Goal: Task Accomplishment & Management: Use online tool/utility

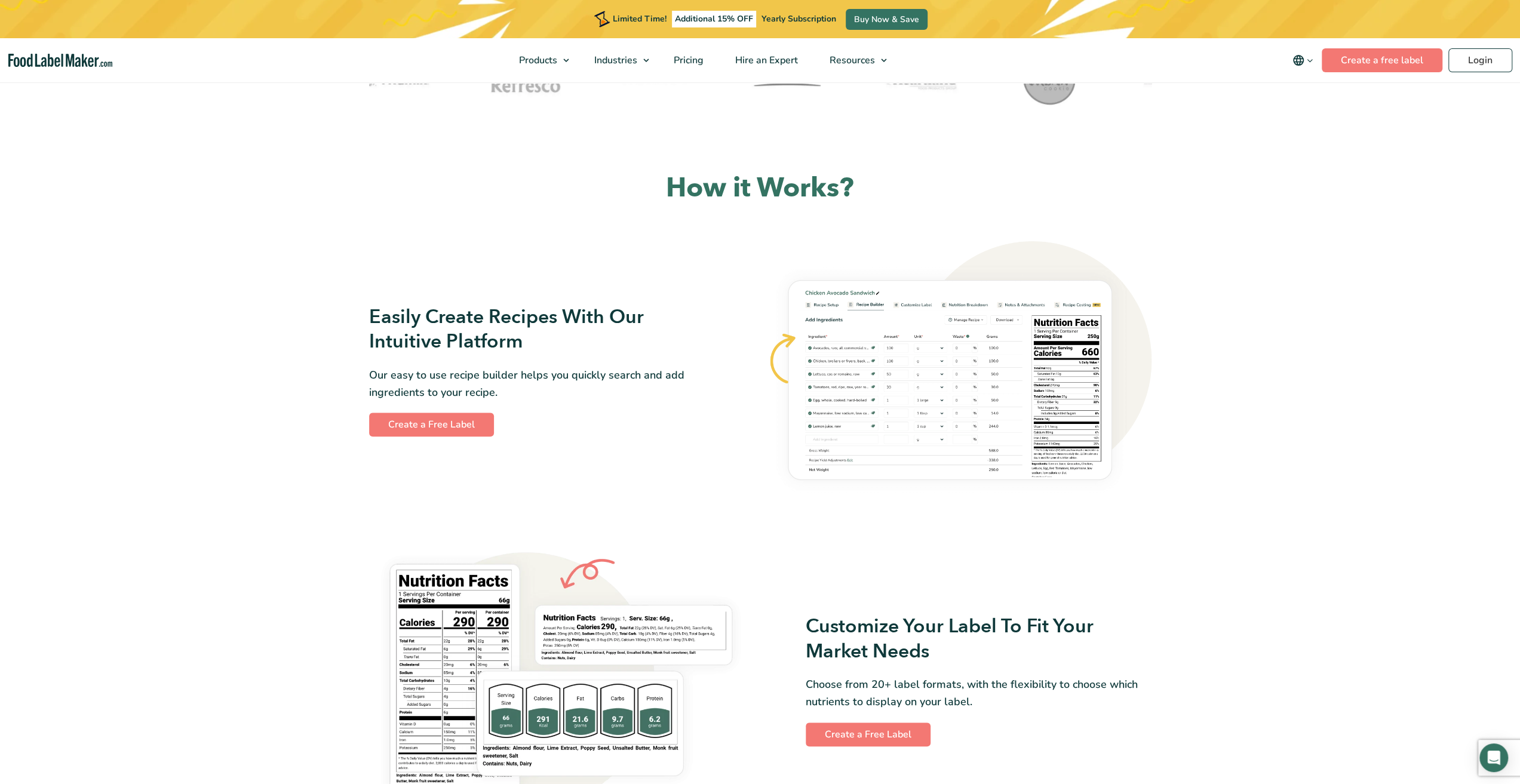
scroll to position [537, 0]
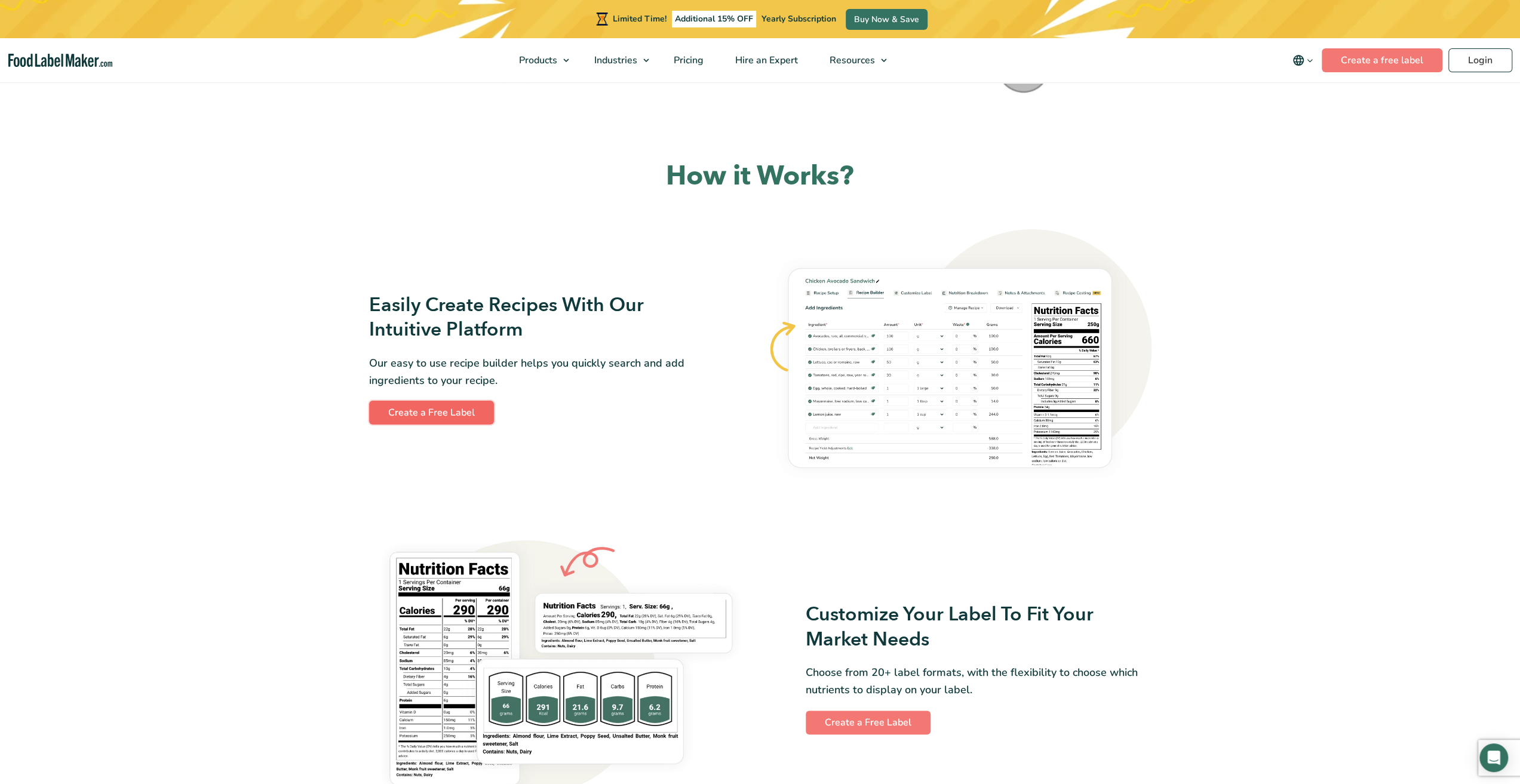
click at [395, 406] on link "Create a Free Label" at bounding box center [431, 413] width 124 height 24
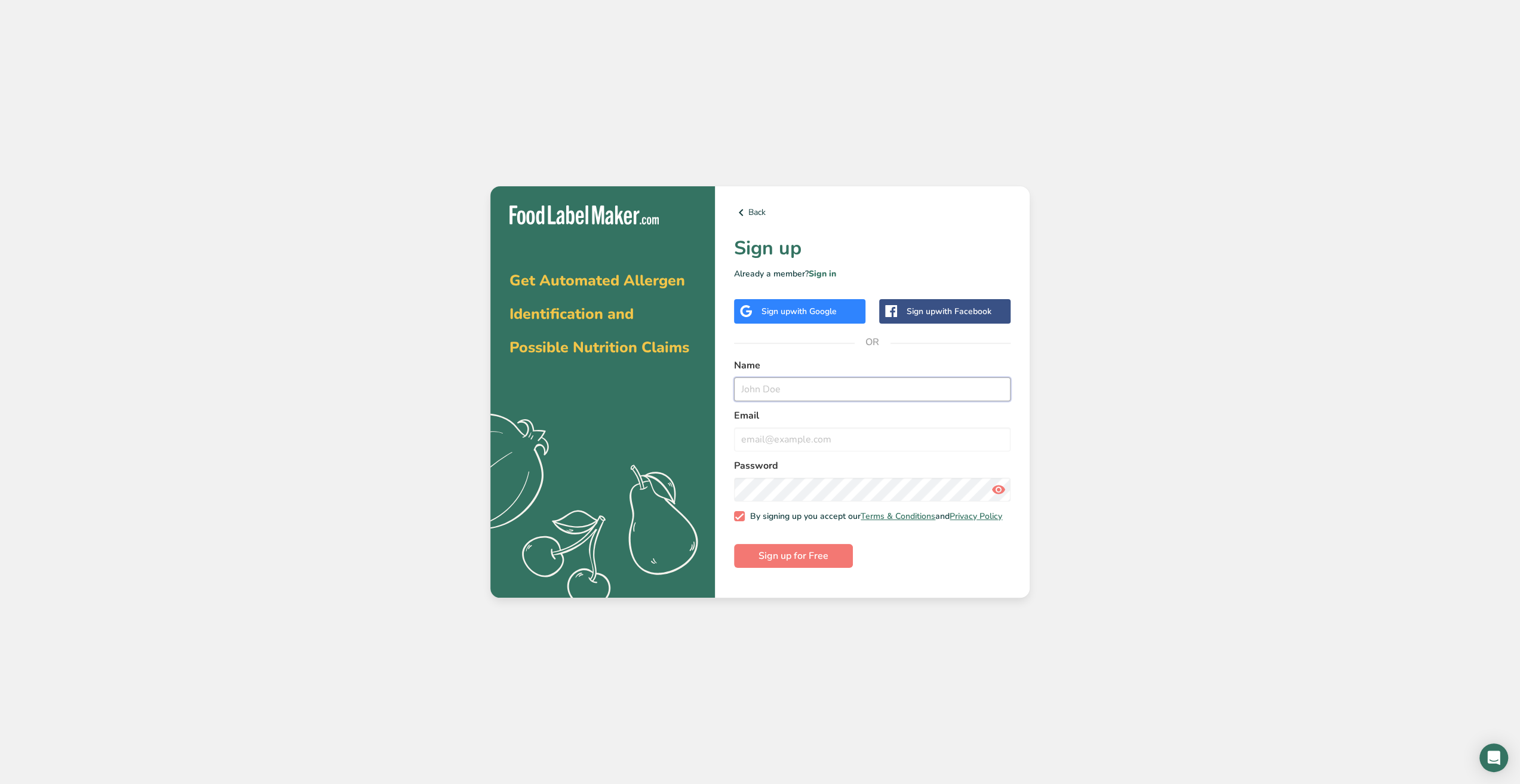
click at [788, 393] on input "text" at bounding box center [871, 390] width 276 height 24
type input "Apple [PERSON_NAME]"
click at [800, 442] on input "email" at bounding box center [871, 439] width 276 height 24
type input "[EMAIL_ADDRESS][DOMAIN_NAME]"
click at [824, 558] on span "Sign up for Free" at bounding box center [793, 555] width 70 height 14
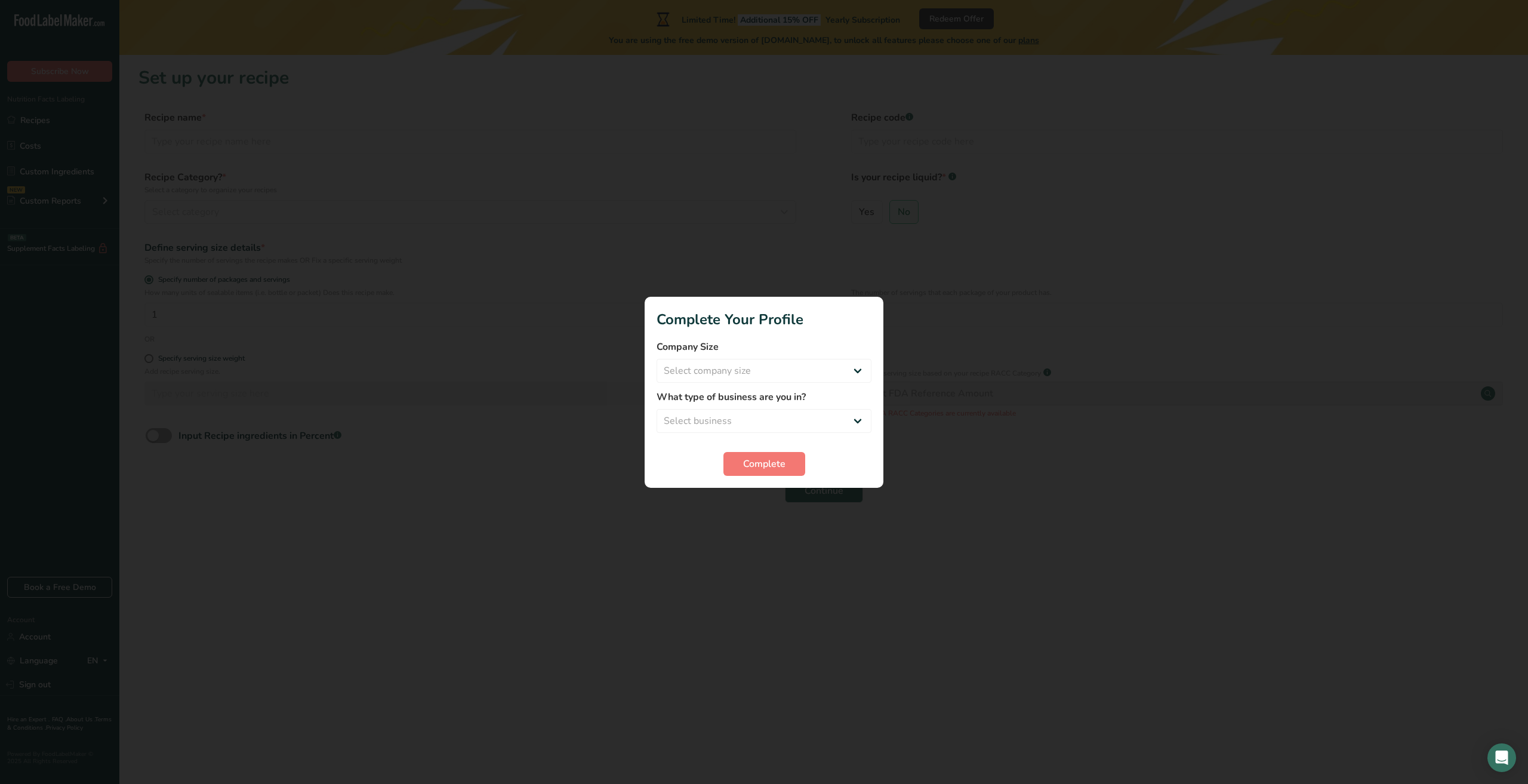
click at [835, 357] on div "Company Size Select company size Fewer than 10 Employees 10 to 50 Employees 51 …" at bounding box center [764, 361] width 215 height 43
click at [835, 364] on select "Select company size Fewer than 10 Employees 10 to 50 Employees 51 to 500 Employ…" at bounding box center [764, 371] width 215 height 24
select select "1"
click at [657, 359] on select "Select company size Fewer than 10 Employees 10 to 50 Employees 51 to 500 Employ…" at bounding box center [764, 371] width 215 height 24
click at [764, 420] on select "Select business Packaged Food Manufacturer Restaurant & Cafe Bakery Meal Plans …" at bounding box center [764, 421] width 215 height 24
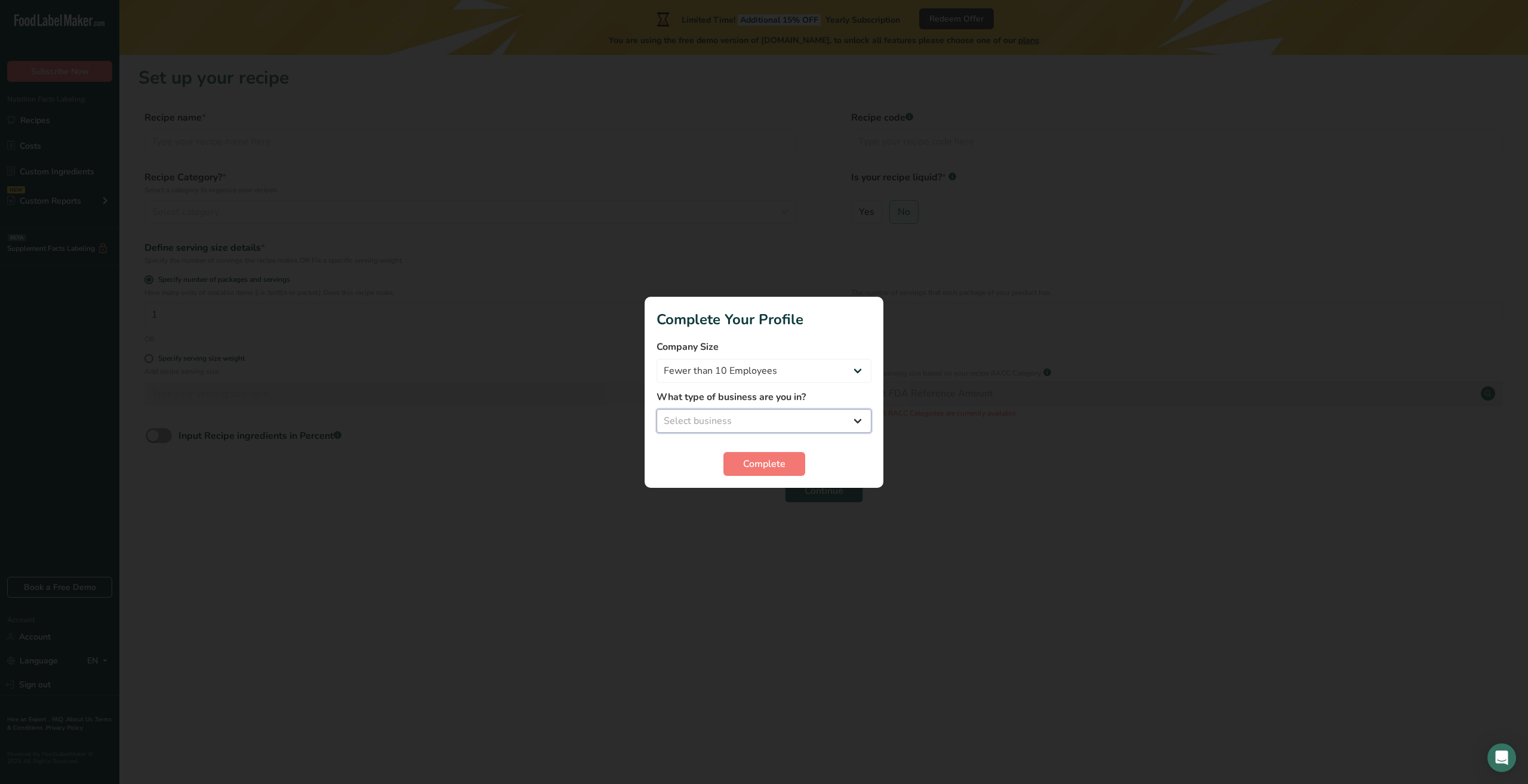
select select "3"
click at [657, 409] on select "Select business Packaged Food Manufacturer Restaurant & Cafe Bakery Meal Plans …" at bounding box center [764, 421] width 215 height 24
click at [765, 461] on span "Complete" at bounding box center [764, 463] width 42 height 14
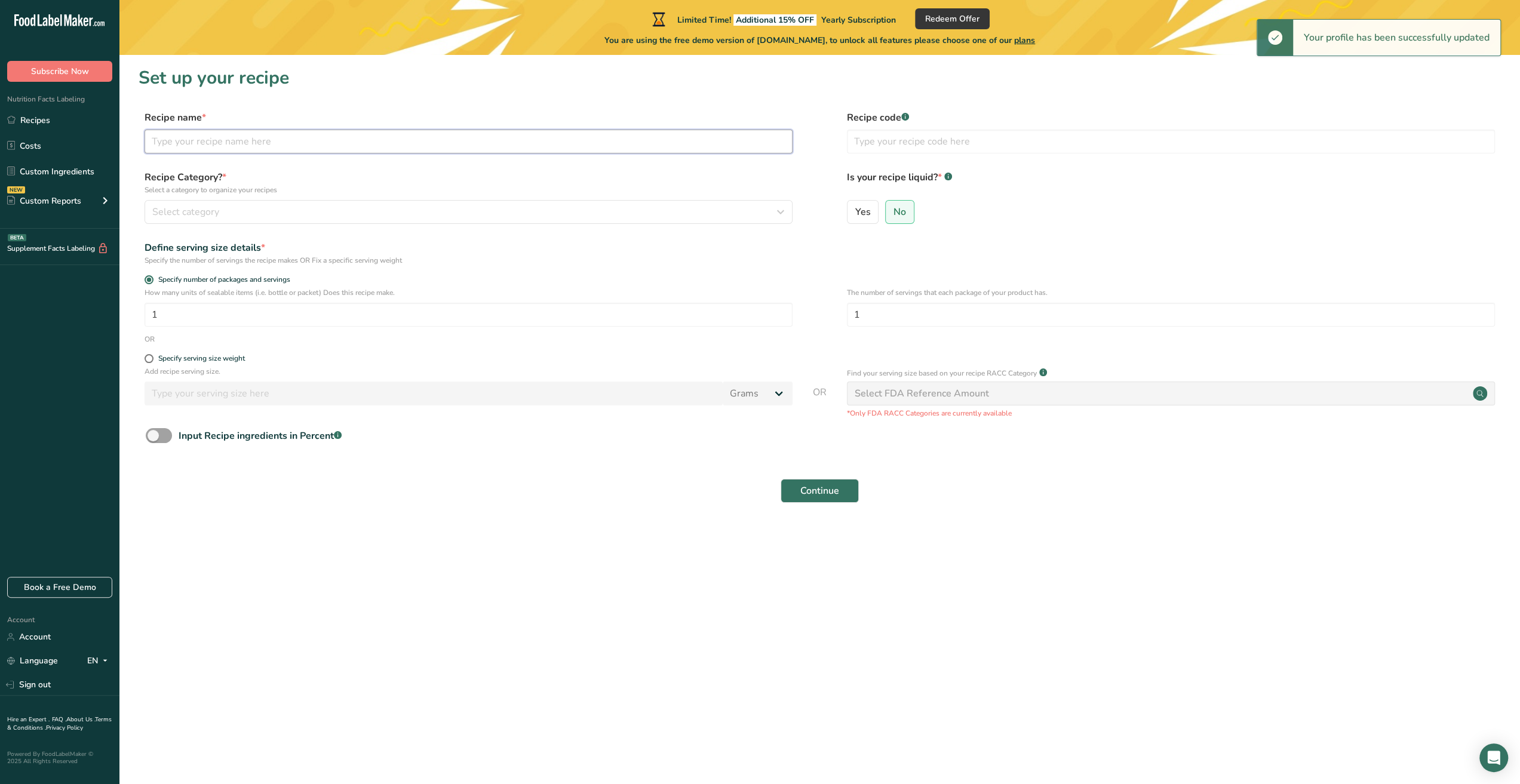
click at [366, 143] on input "text" at bounding box center [468, 141] width 648 height 24
click at [219, 143] on input "Chocolate Chip ookies" at bounding box center [468, 141] width 648 height 24
click at [212, 155] on div "Recipe name * Chocolate Chip ookies Recipe code .a-a{fill:#347362;}.b-a{fill:#f…" at bounding box center [819, 135] width 1362 height 50
click at [216, 143] on input "Chocolate Chip ookies" at bounding box center [468, 141] width 648 height 24
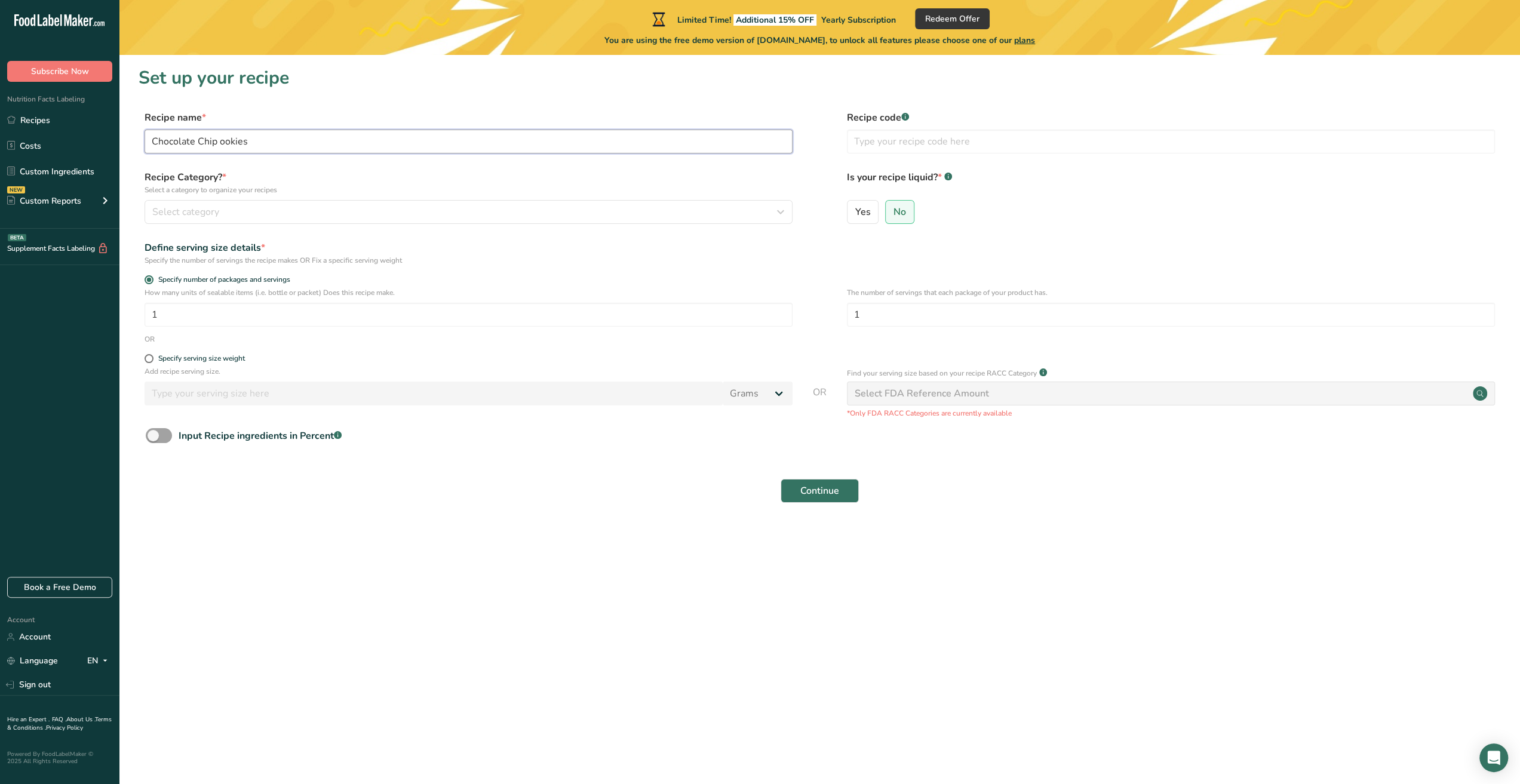
click at [218, 141] on input "Chocolate Chip ookies" at bounding box center [468, 141] width 648 height 24
type input "Chocolate Chip Cookies"
click at [224, 212] on div "Select category" at bounding box center [464, 212] width 625 height 14
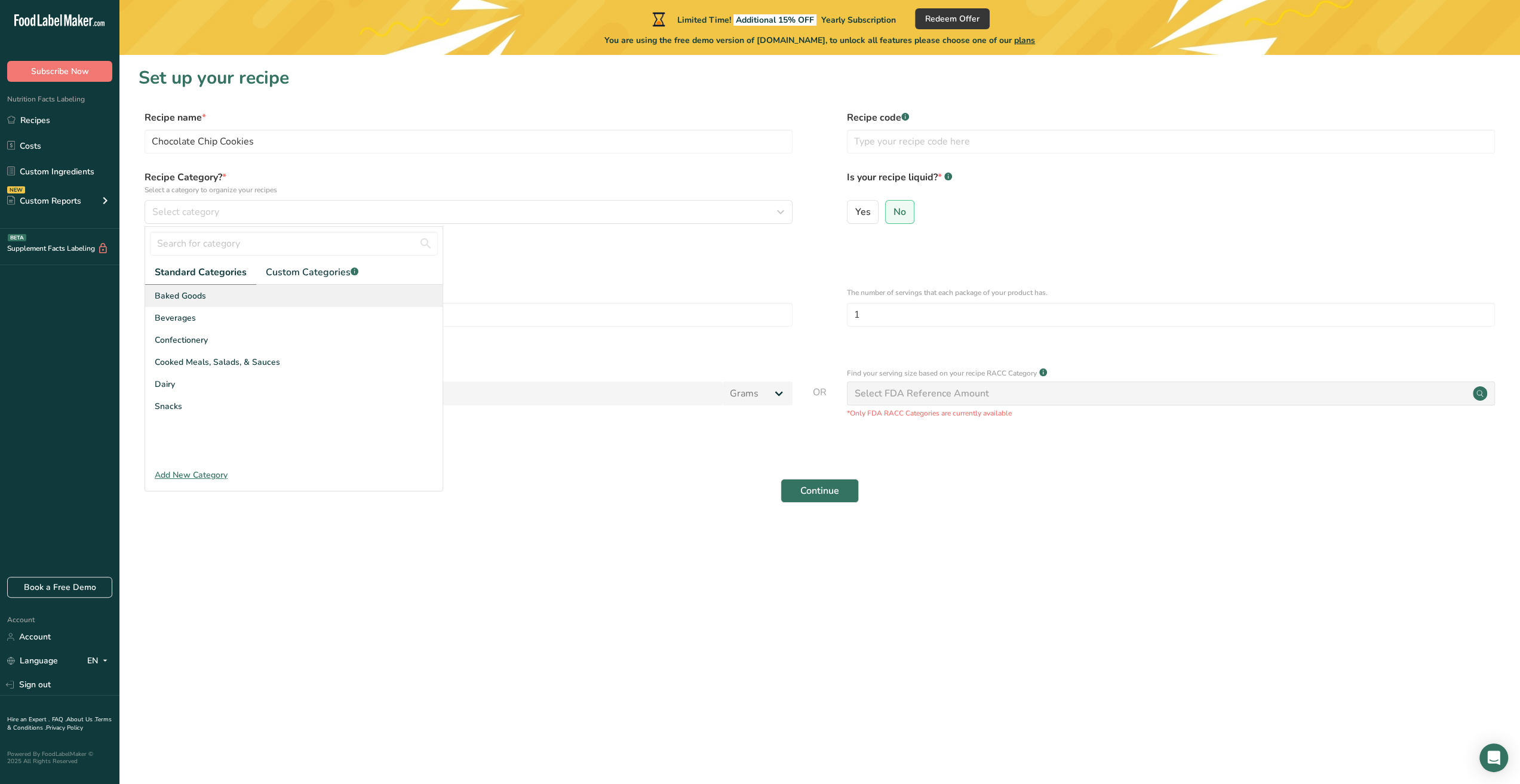
click at [209, 302] on div "Baked Goods" at bounding box center [293, 295] width 298 height 22
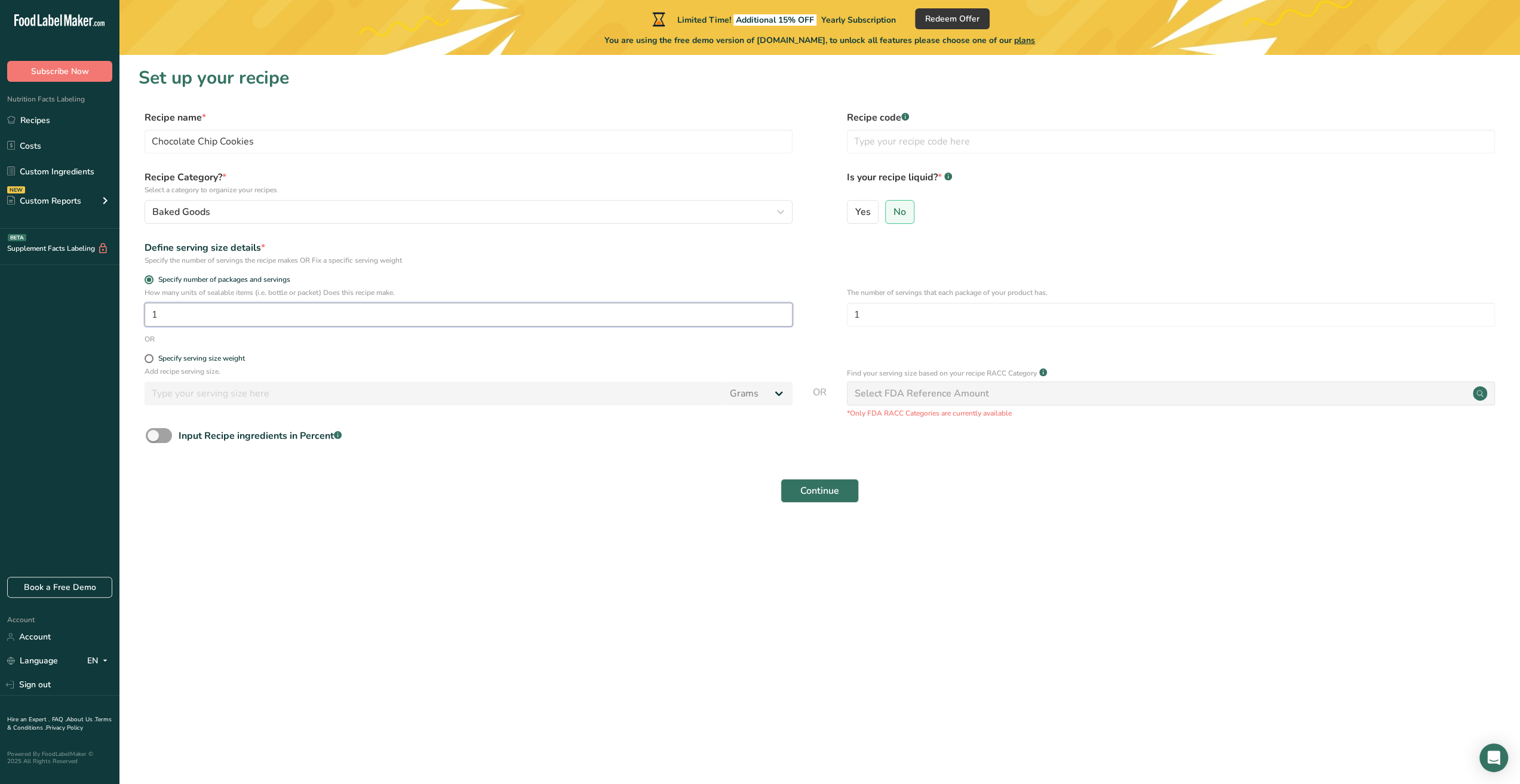
click at [239, 316] on input "1" at bounding box center [468, 314] width 648 height 24
click at [228, 359] on div "Specify serving size weight" at bounding box center [201, 358] width 87 height 9
click at [152, 359] on input "Specify serving size weight" at bounding box center [148, 358] width 8 height 8
radio input "true"
radio input "false"
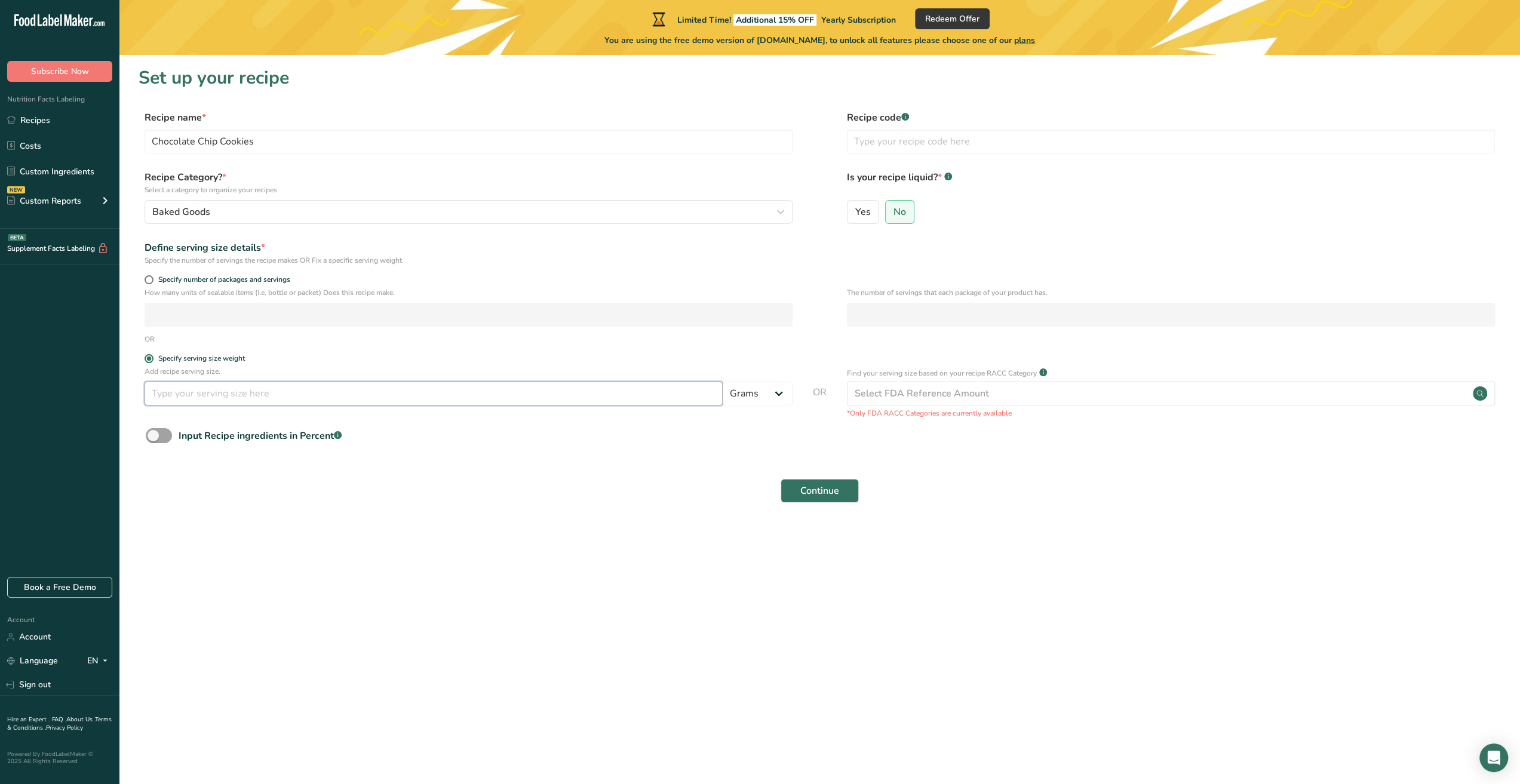
click at [229, 396] on input "number" at bounding box center [433, 393] width 578 height 24
type input "2"
click at [734, 398] on select "Grams kg mg mcg lb oz l mL fl oz tbsp tsp cup qt gallon" at bounding box center [757, 393] width 70 height 24
click at [745, 391] on select "Grams kg mg mcg lb oz l mL fl oz tbsp tsp cup qt gallon" at bounding box center [757, 393] width 70 height 24
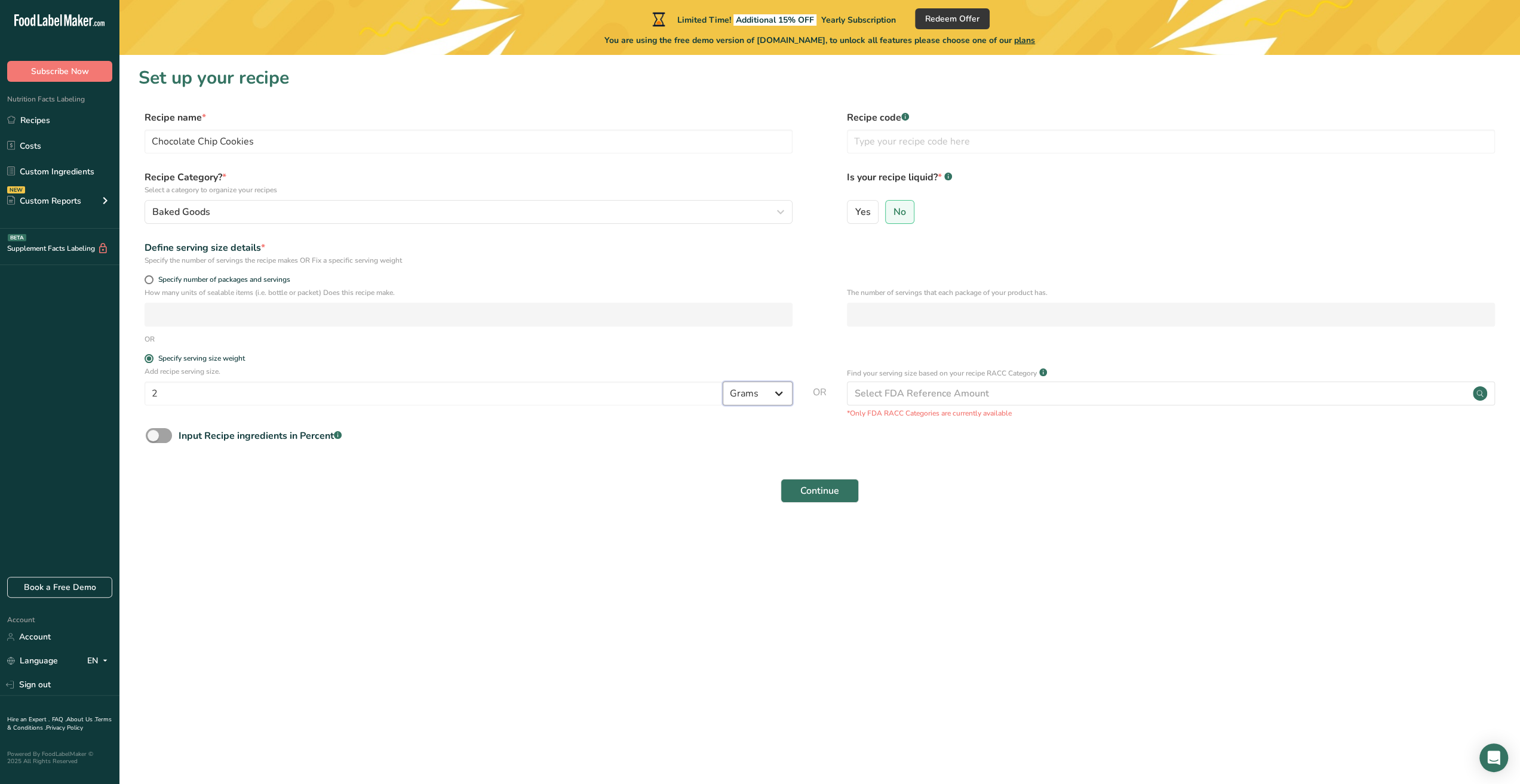
select select "5"
click at [722, 381] on select "Grams kg mg mcg lb oz l mL fl oz tbsp tsp cup qt gallon" at bounding box center [757, 393] width 70 height 24
click at [594, 446] on div "Input Recipe ingredients in Percent .a-a{fill:#347362;}.b-a{fill:#fff;}" at bounding box center [819, 440] width 1362 height 25
click at [170, 437] on span at bounding box center [158, 435] width 26 height 15
click at [153, 437] on input "Input Recipe ingredients in Percent .a-a{fill:#347362;}.b-a{fill:#fff;}" at bounding box center [149, 435] width 8 height 8
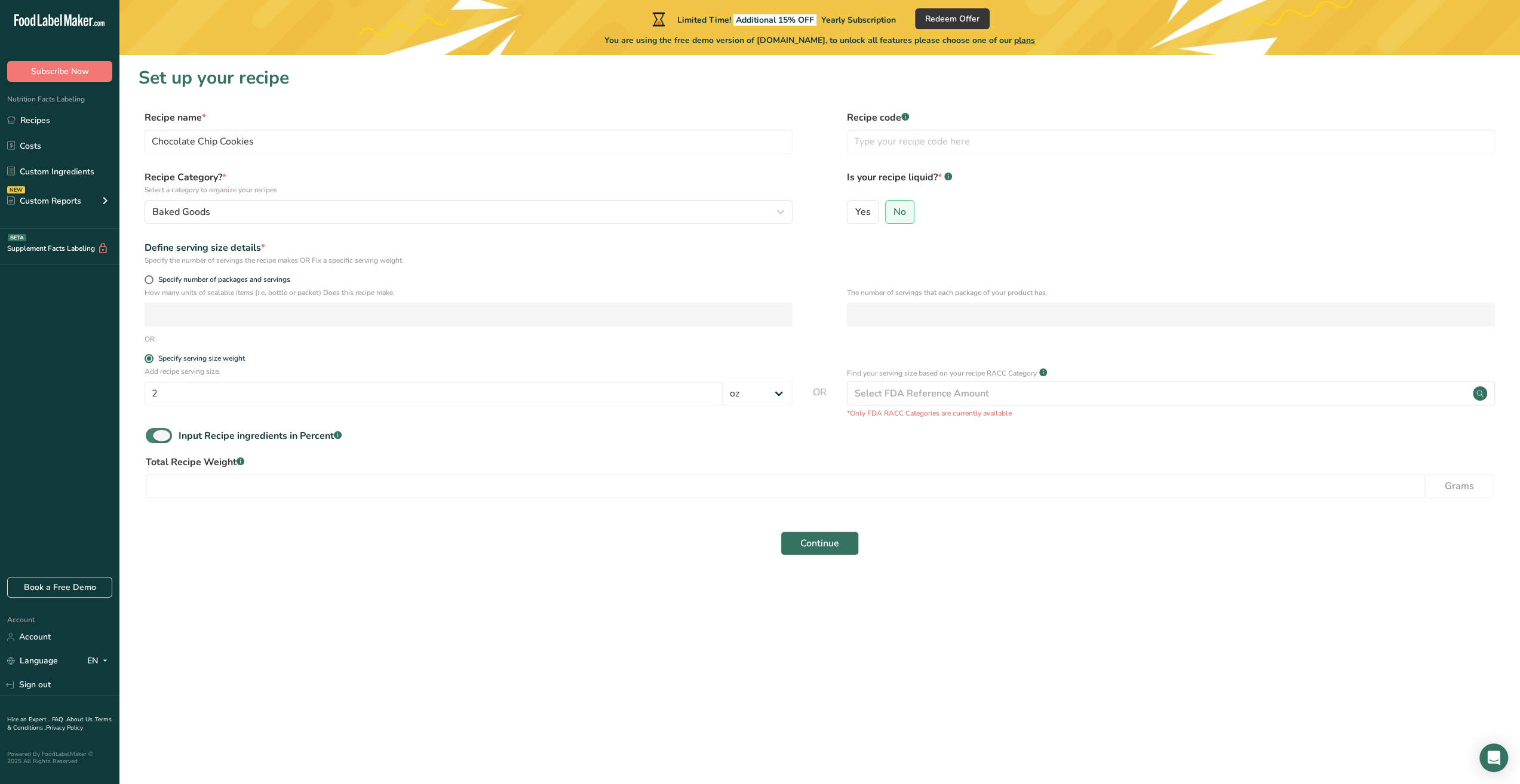
click at [152, 437] on span at bounding box center [158, 435] width 26 height 15
click at [152, 437] on input "Input Recipe ingredients in Percent .a-a{fill:#347362;}.b-a{fill:#fff;}" at bounding box center [149, 435] width 8 height 8
checkbox input "false"
click at [825, 487] on span "Continue" at bounding box center [819, 491] width 39 height 14
click at [902, 143] on input "text" at bounding box center [1170, 141] width 648 height 24
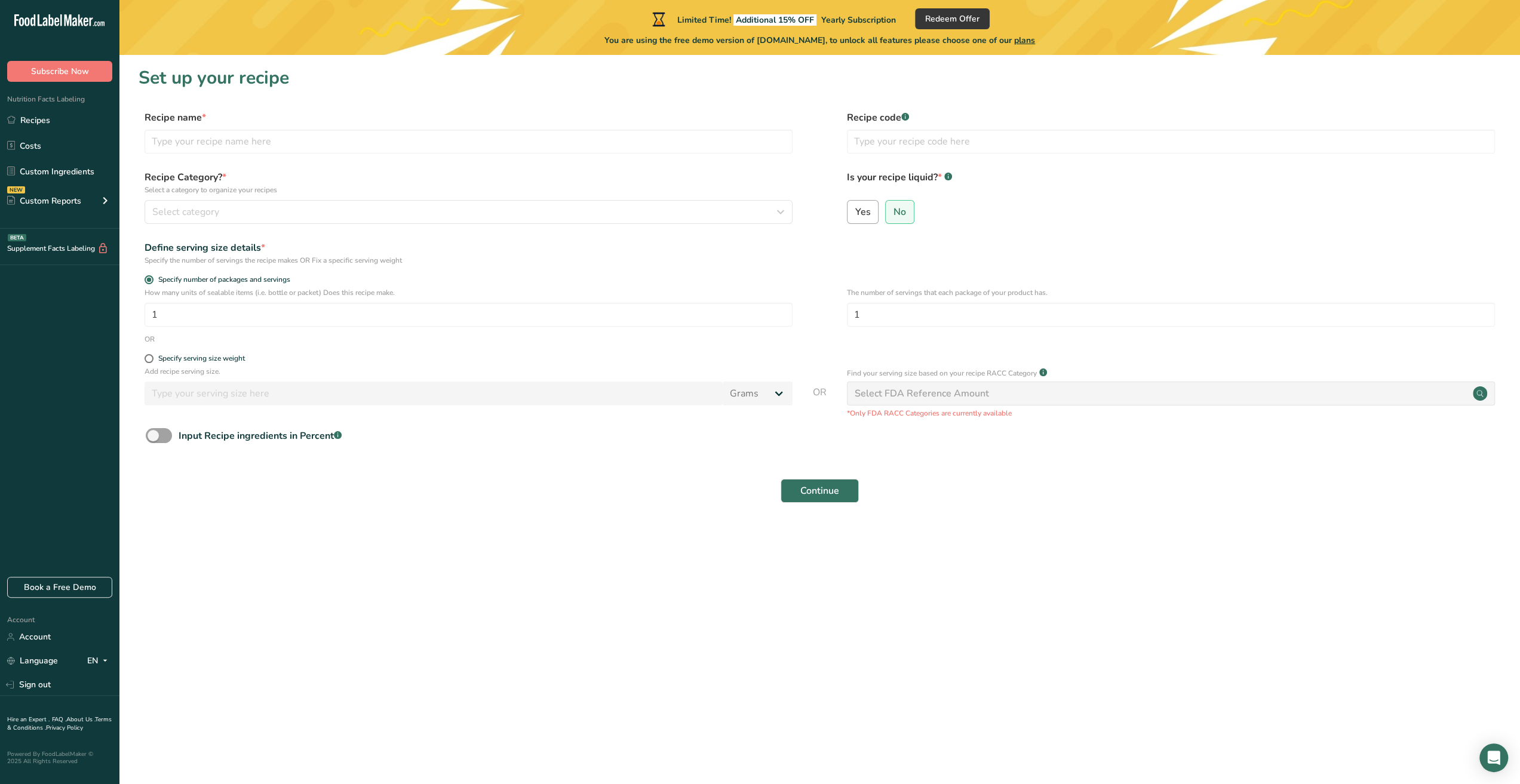
click at [864, 215] on span "Yes" at bounding box center [863, 212] width 15 height 12
click at [855, 215] on input "Yes" at bounding box center [851, 211] width 8 height 8
radio input "true"
radio input "false"
select select "22"
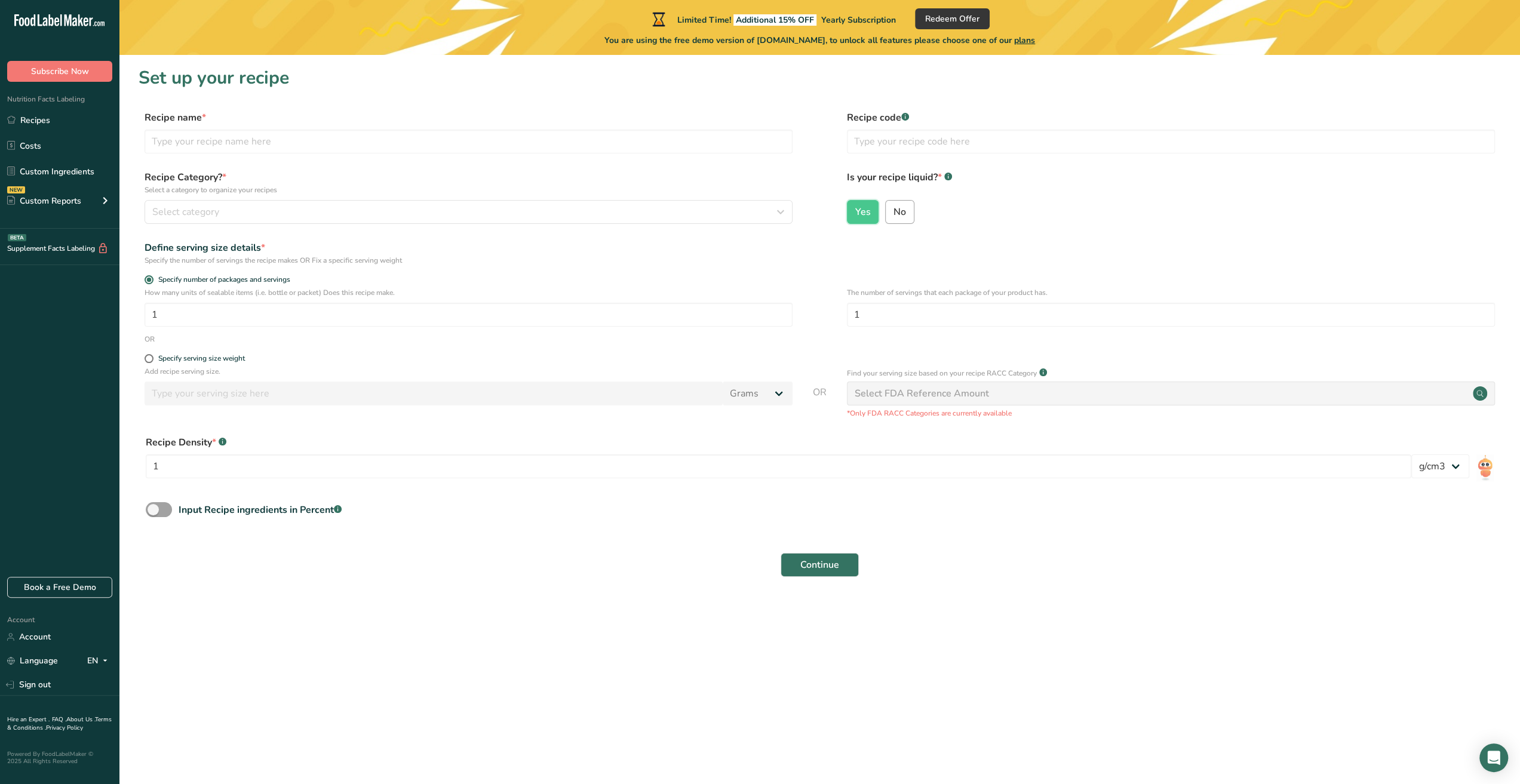
click at [899, 218] on span "No" at bounding box center [900, 212] width 13 height 12
click at [893, 215] on input "No" at bounding box center [889, 211] width 8 height 8
radio input "true"
radio input "false"
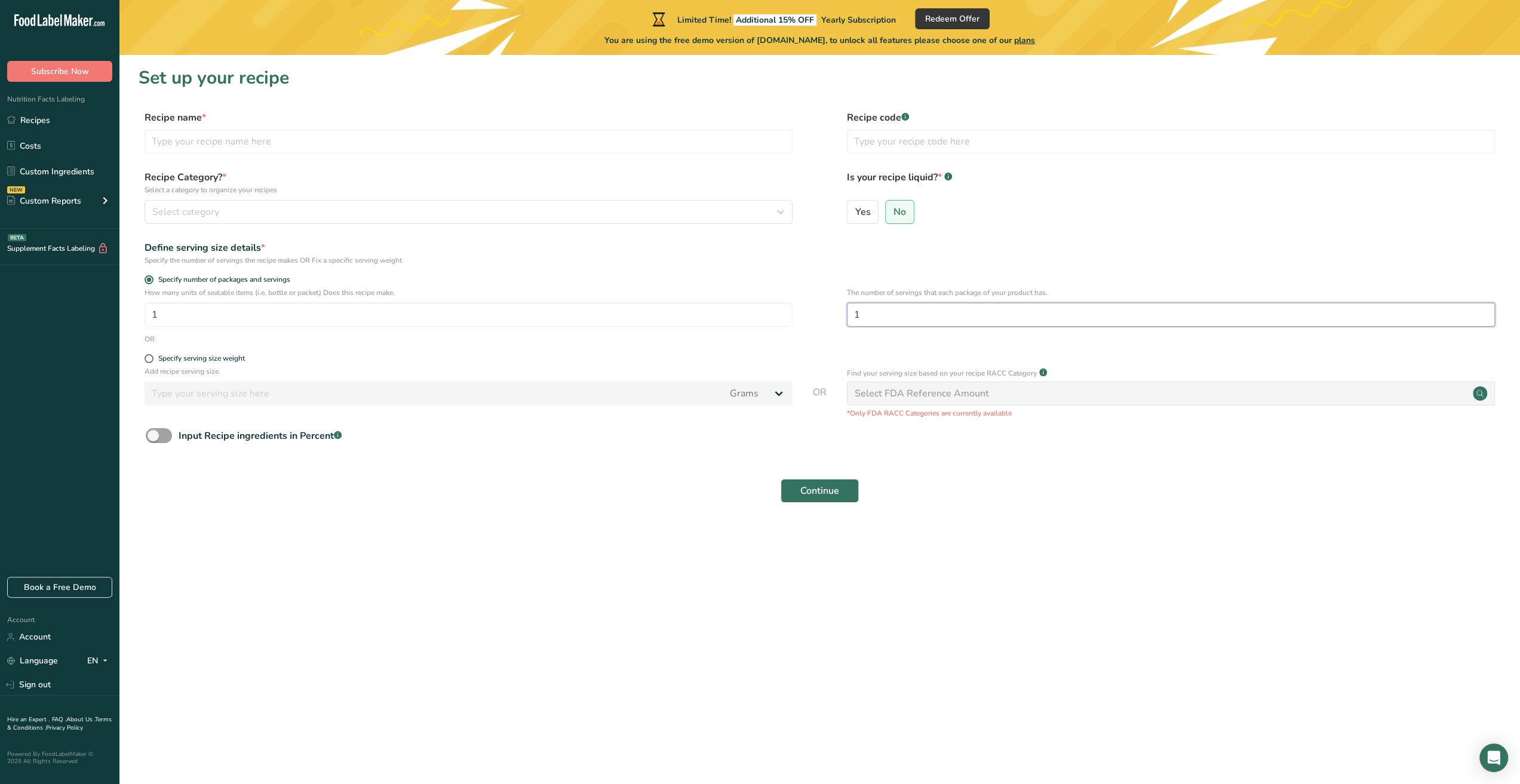
click at [909, 316] on input "1" at bounding box center [1170, 314] width 648 height 24
click at [216, 360] on div "Specify serving size weight" at bounding box center [201, 358] width 87 height 9
click at [152, 360] on input "Specify serving size weight" at bounding box center [148, 358] width 8 height 8
radio input "true"
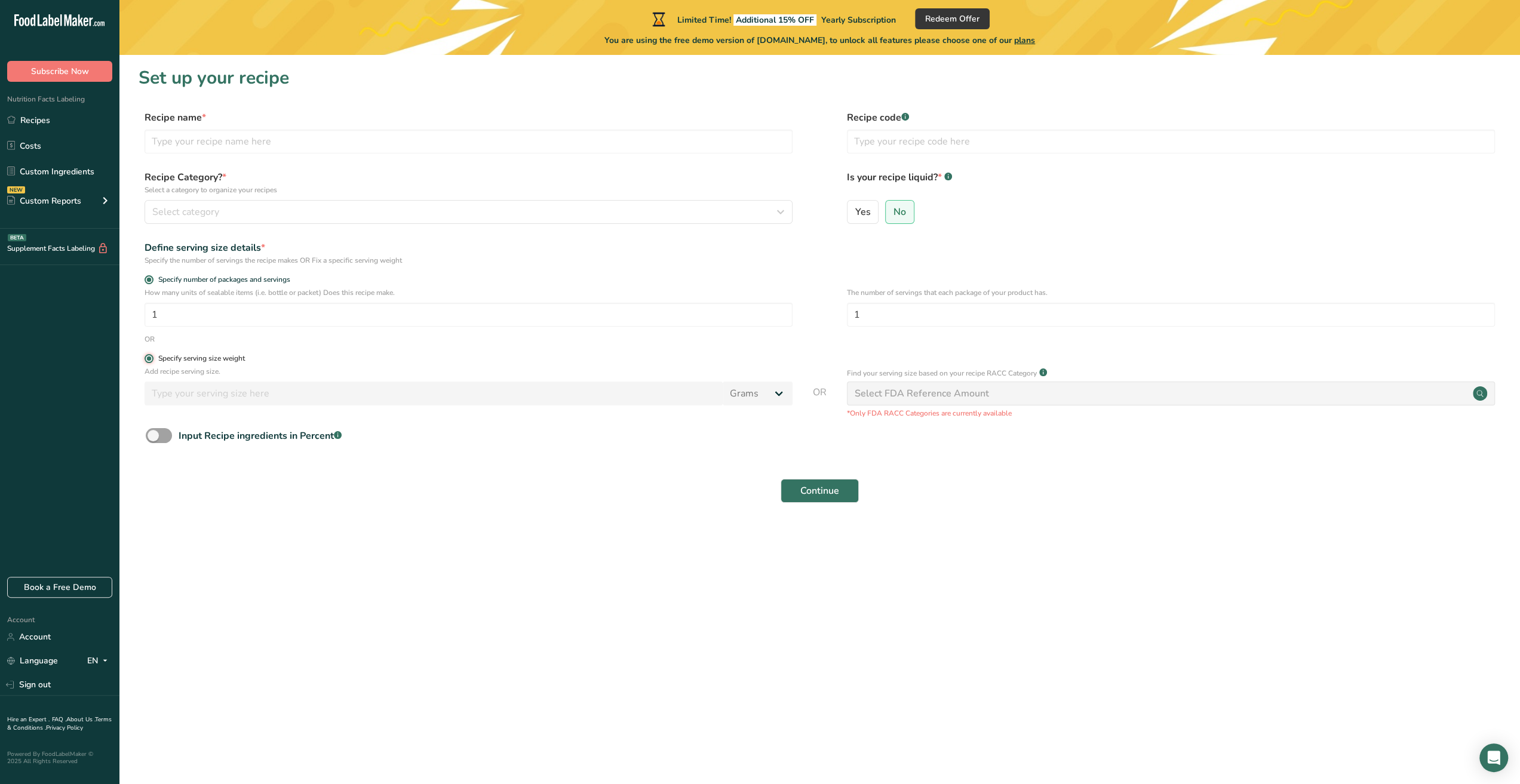
radio input "false"
click at [223, 389] on input "number" at bounding box center [433, 393] width 578 height 24
drag, startPoint x: 722, startPoint y: 388, endPoint x: 749, endPoint y: 393, distance: 27.5
click at [725, 390] on div "Grams kg mg mcg lb oz l mL fl oz tbsp tsp cup qt gallon" at bounding box center [468, 393] width 648 height 24
click at [599, 395] on input "number" at bounding box center [433, 393] width 578 height 24
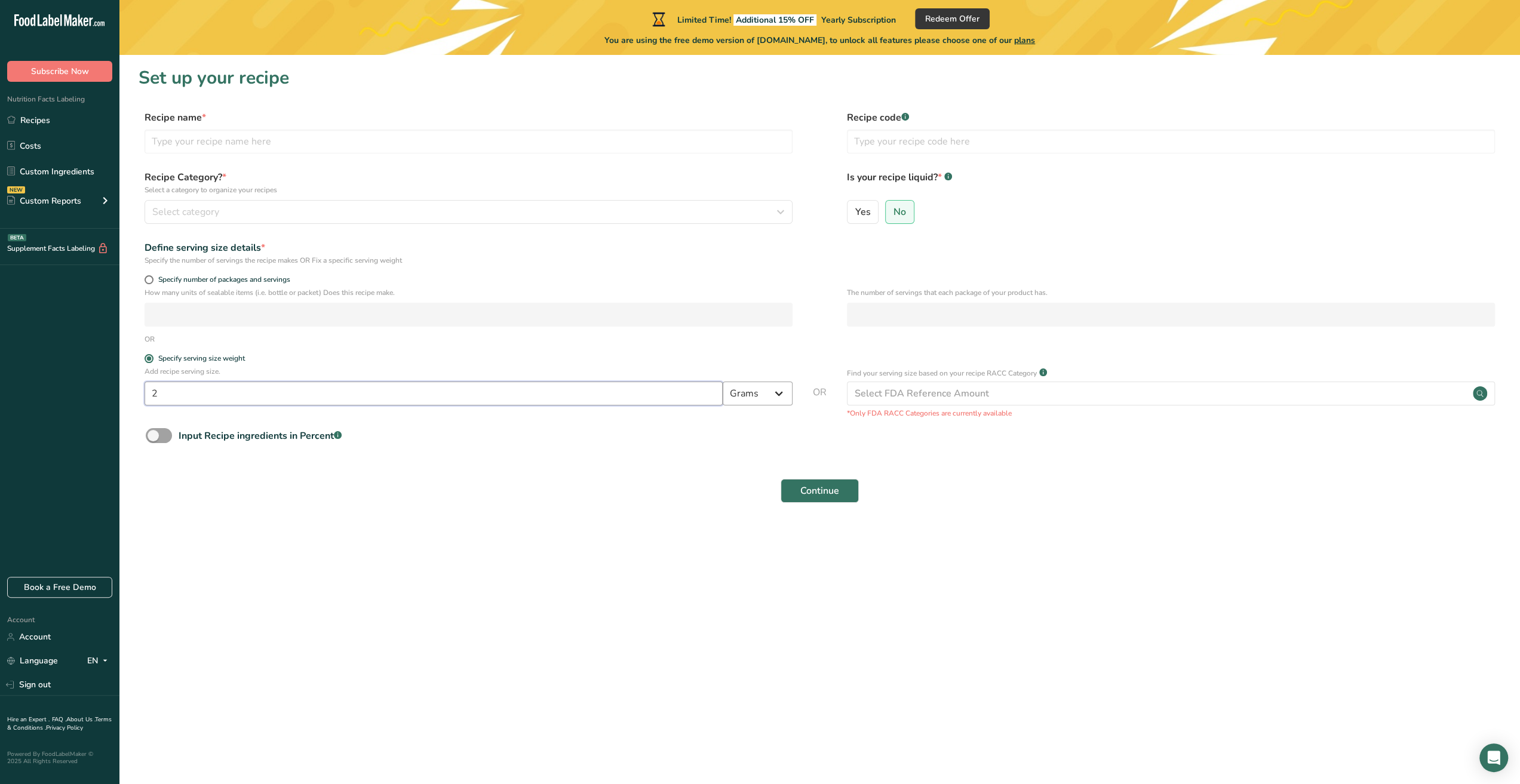
type input "2"
click at [789, 386] on select "Grams kg mg mcg lb oz l mL fl oz tbsp tsp cup qt gallon" at bounding box center [757, 393] width 70 height 24
select select "5"
click at [722, 381] on select "Grams kg mg mcg lb oz l mL fl oz tbsp tsp cup qt gallon" at bounding box center [757, 393] width 70 height 24
click at [796, 496] on button "Continue" at bounding box center [819, 491] width 78 height 24
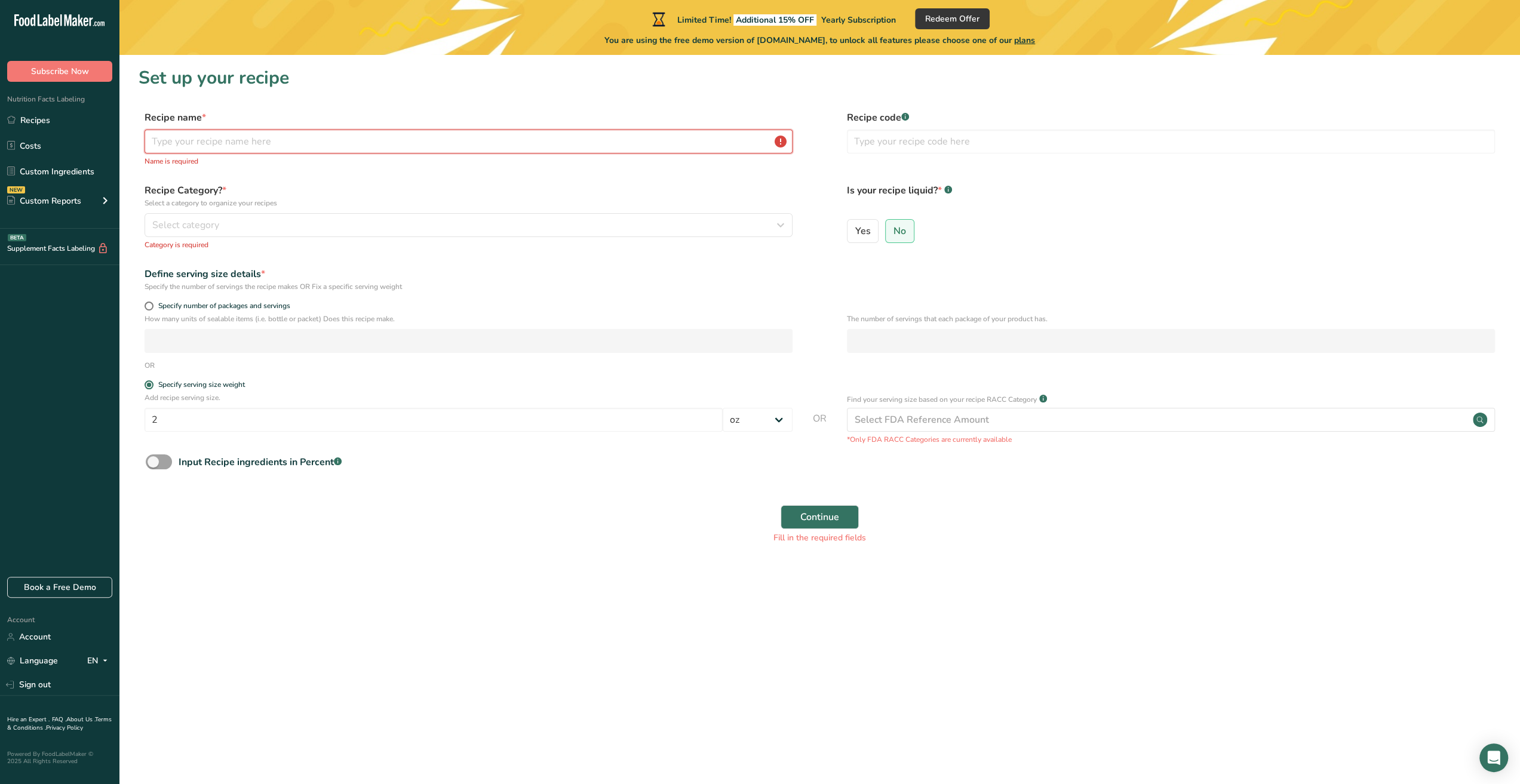
click at [384, 145] on input "text" at bounding box center [468, 141] width 648 height 24
click at [295, 219] on div "Select category" at bounding box center [464, 225] width 625 height 14
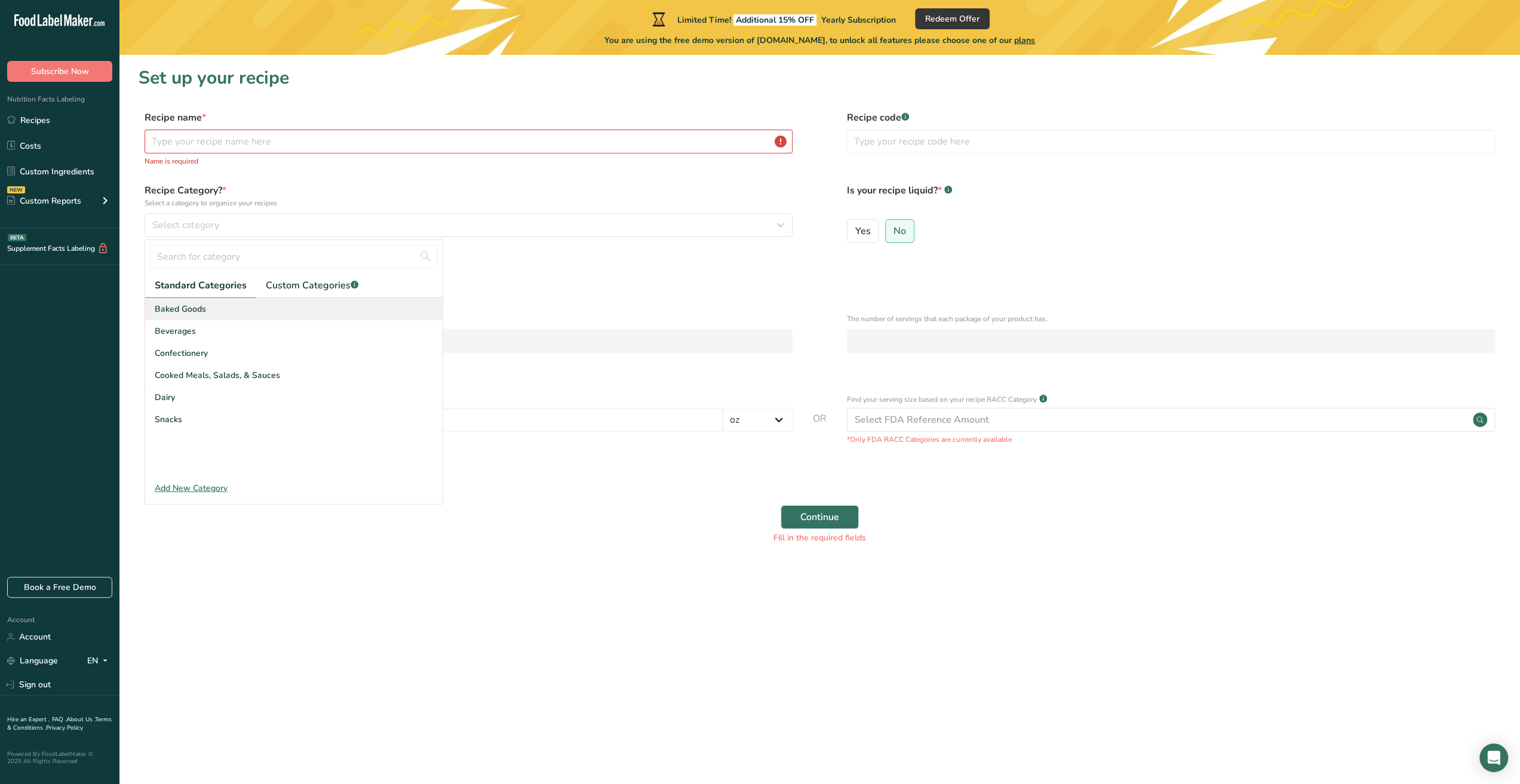
click at [193, 310] on span "Baked Goods" at bounding box center [180, 309] width 51 height 13
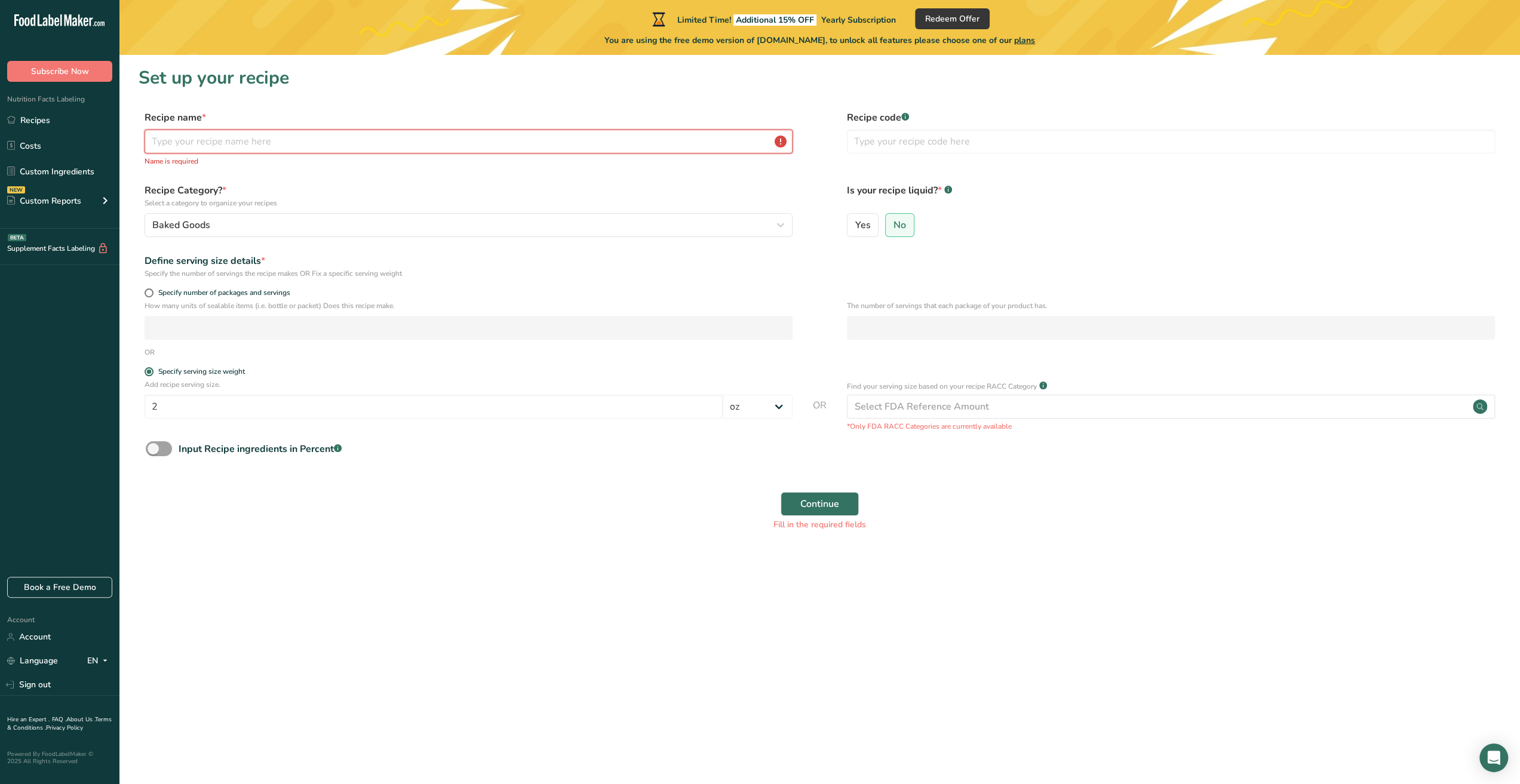
click at [275, 138] on input "text" at bounding box center [468, 141] width 648 height 24
type input "c"
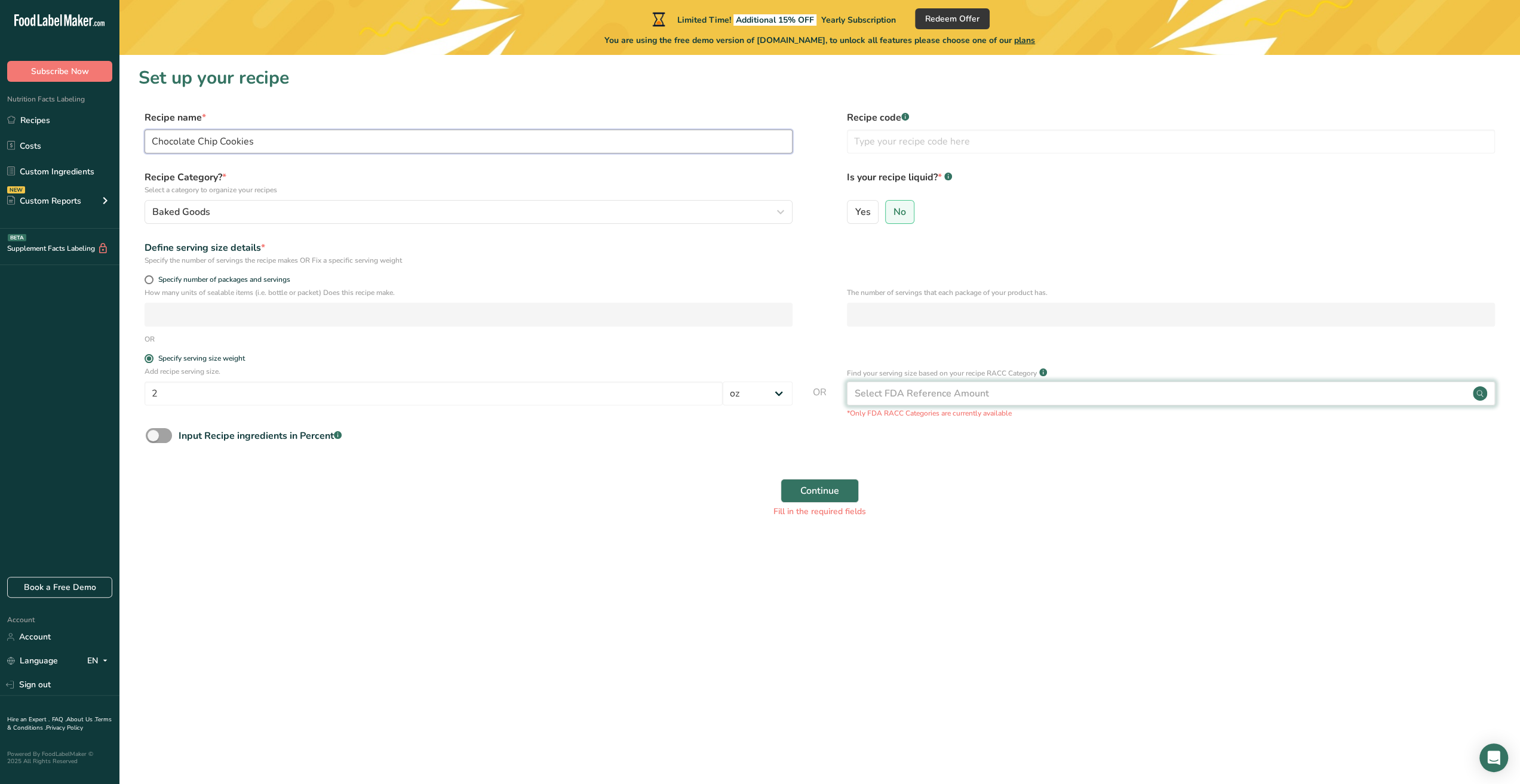
type input "Chocolate Chip Cookies"
click at [920, 389] on div "Select FDA Reference Amount" at bounding box center [921, 393] width 134 height 14
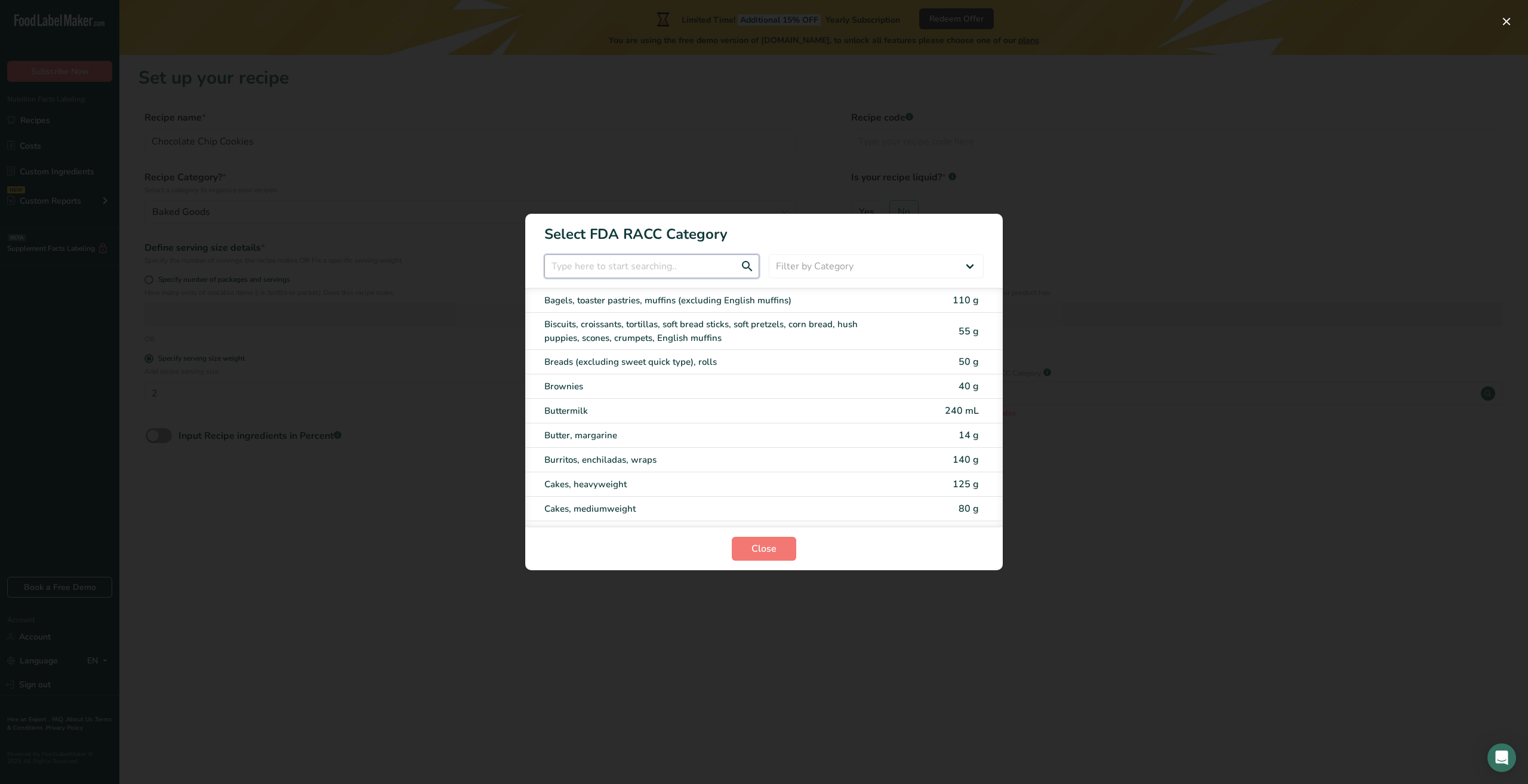
click at [653, 274] on input "RACC Category Selection Modal" at bounding box center [652, 266] width 215 height 24
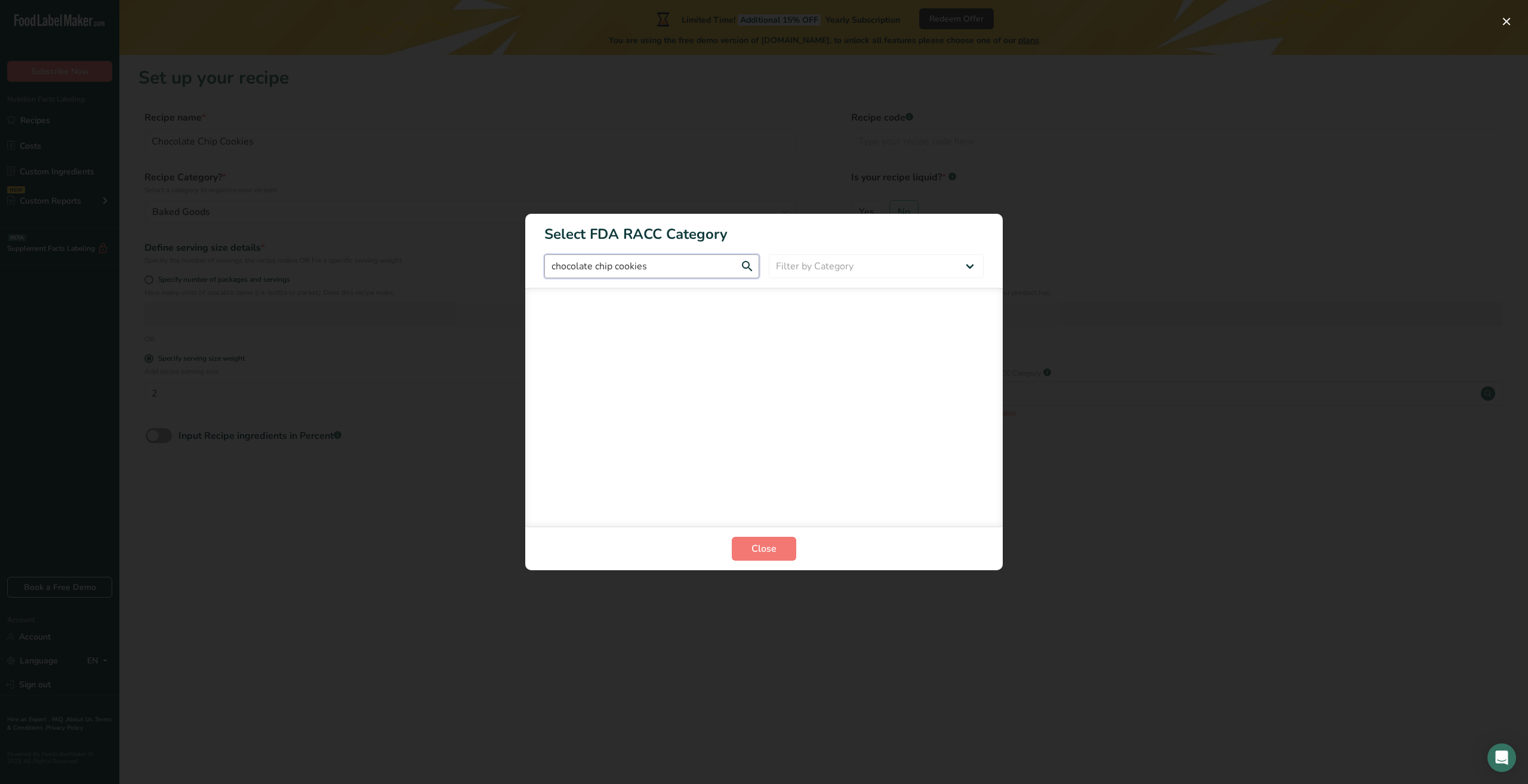
click at [745, 274] on input "chocolate chip cookies" at bounding box center [652, 266] width 215 height 24
click at [746, 268] on input "chocolate chip cookies" at bounding box center [652, 266] width 215 height 24
type input "c"
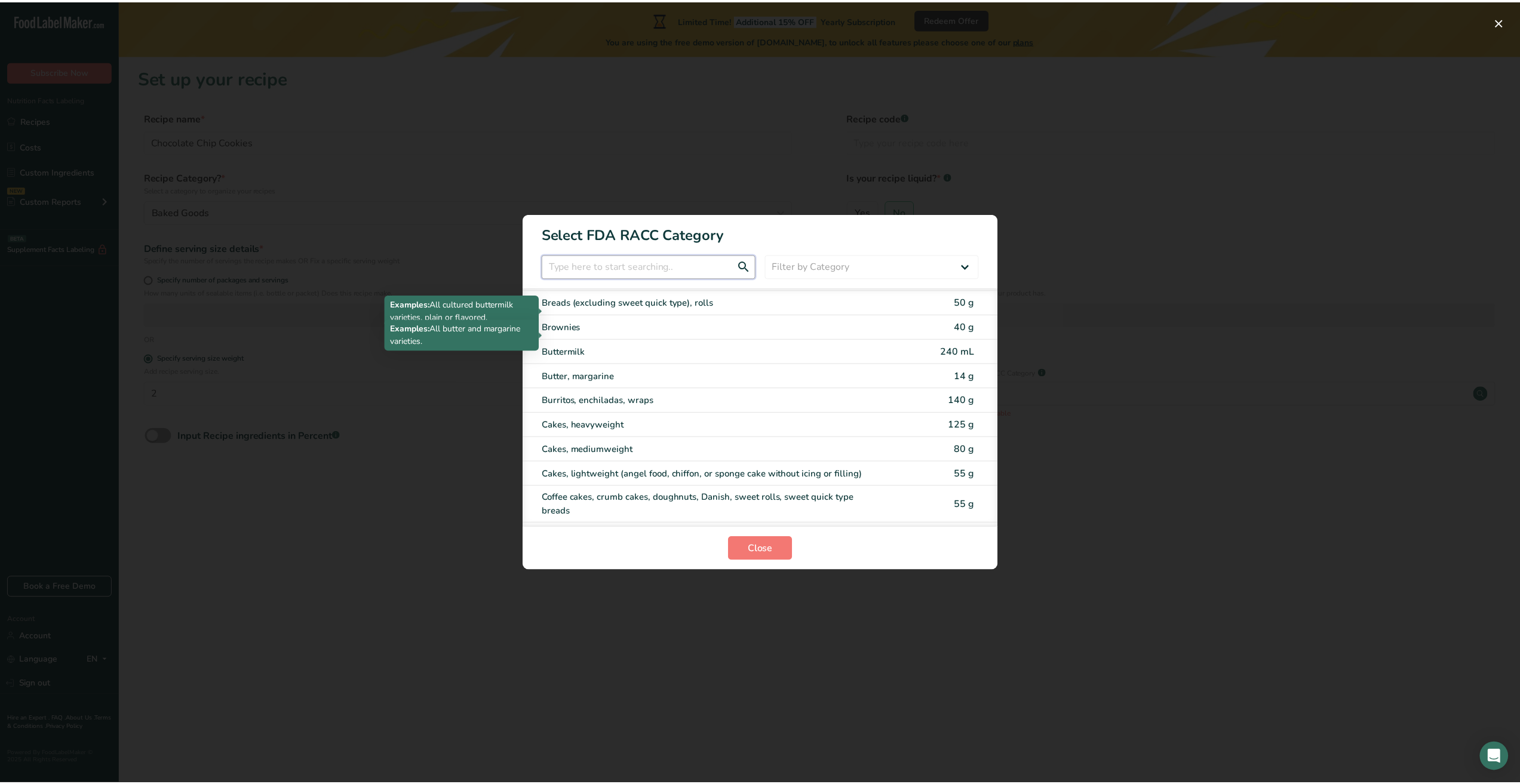
scroll to position [120, 0]
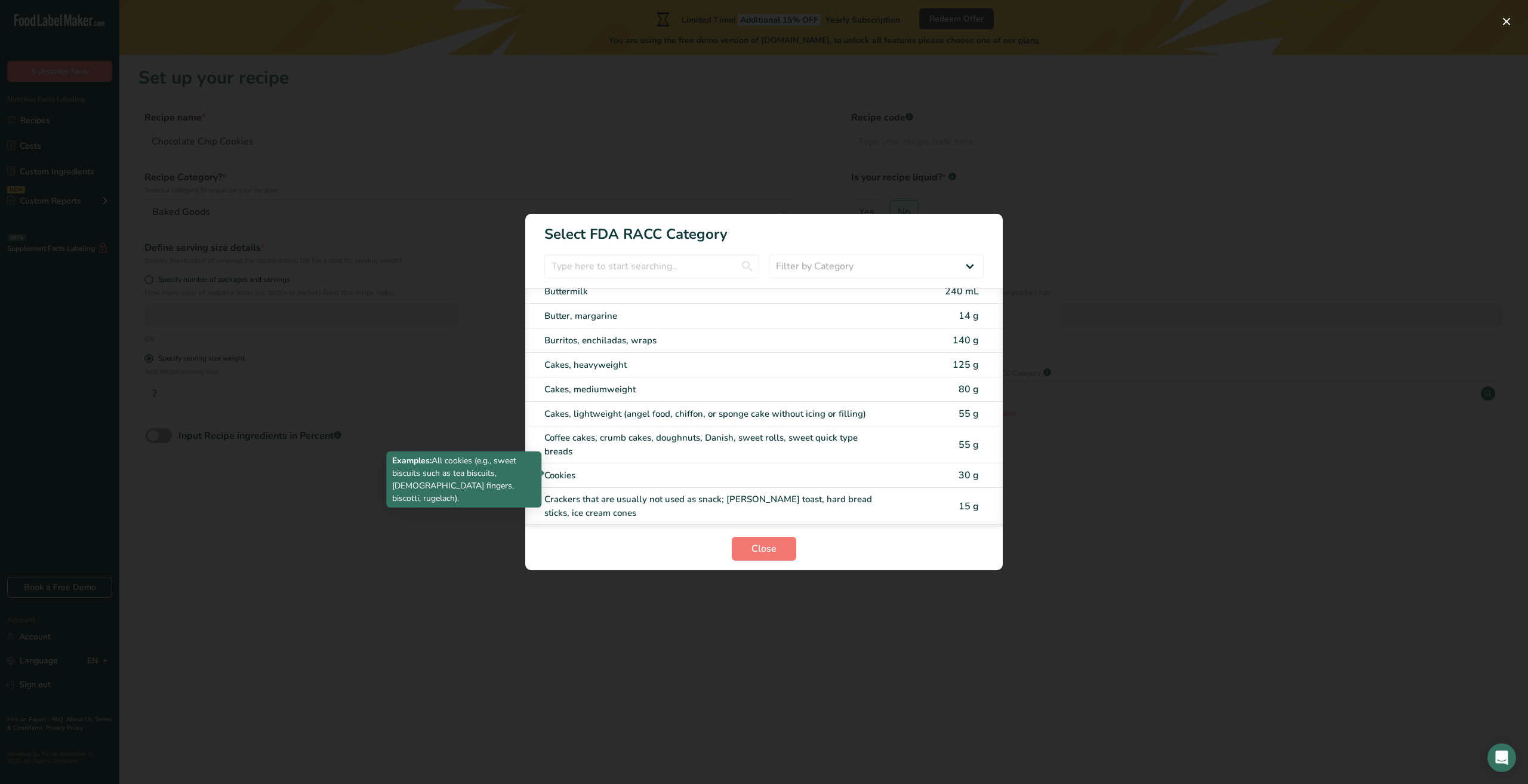
click at [603, 476] on div "Cookies" at bounding box center [714, 475] width 339 height 14
type input "30"
select select "0"
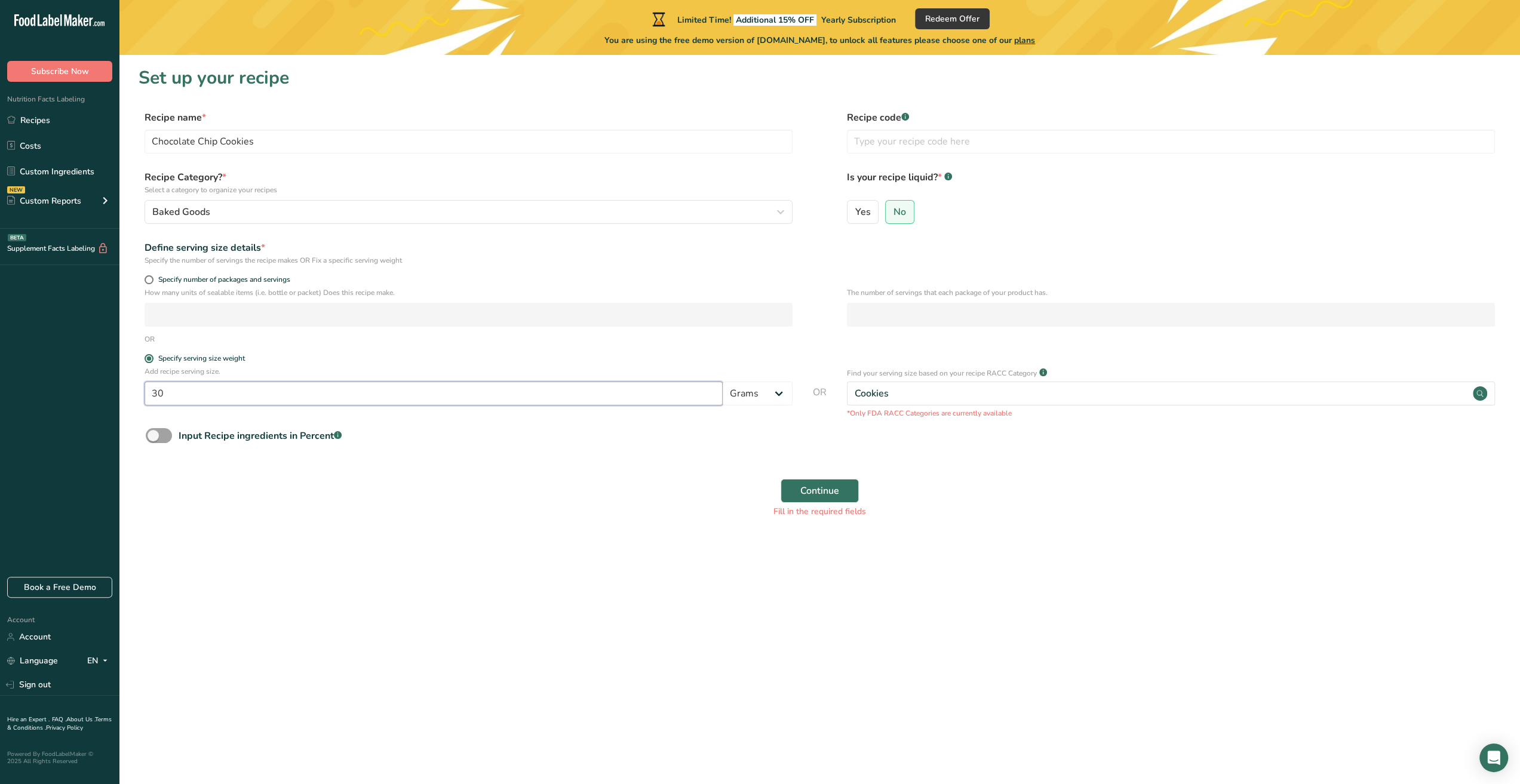
click at [695, 401] on input "30" at bounding box center [433, 393] width 578 height 24
type input "3"
type input "2"
click at [745, 403] on select "Grams kg mg mcg lb oz l mL fl oz tbsp tsp cup qt gallon" at bounding box center [757, 393] width 70 height 24
select select "5"
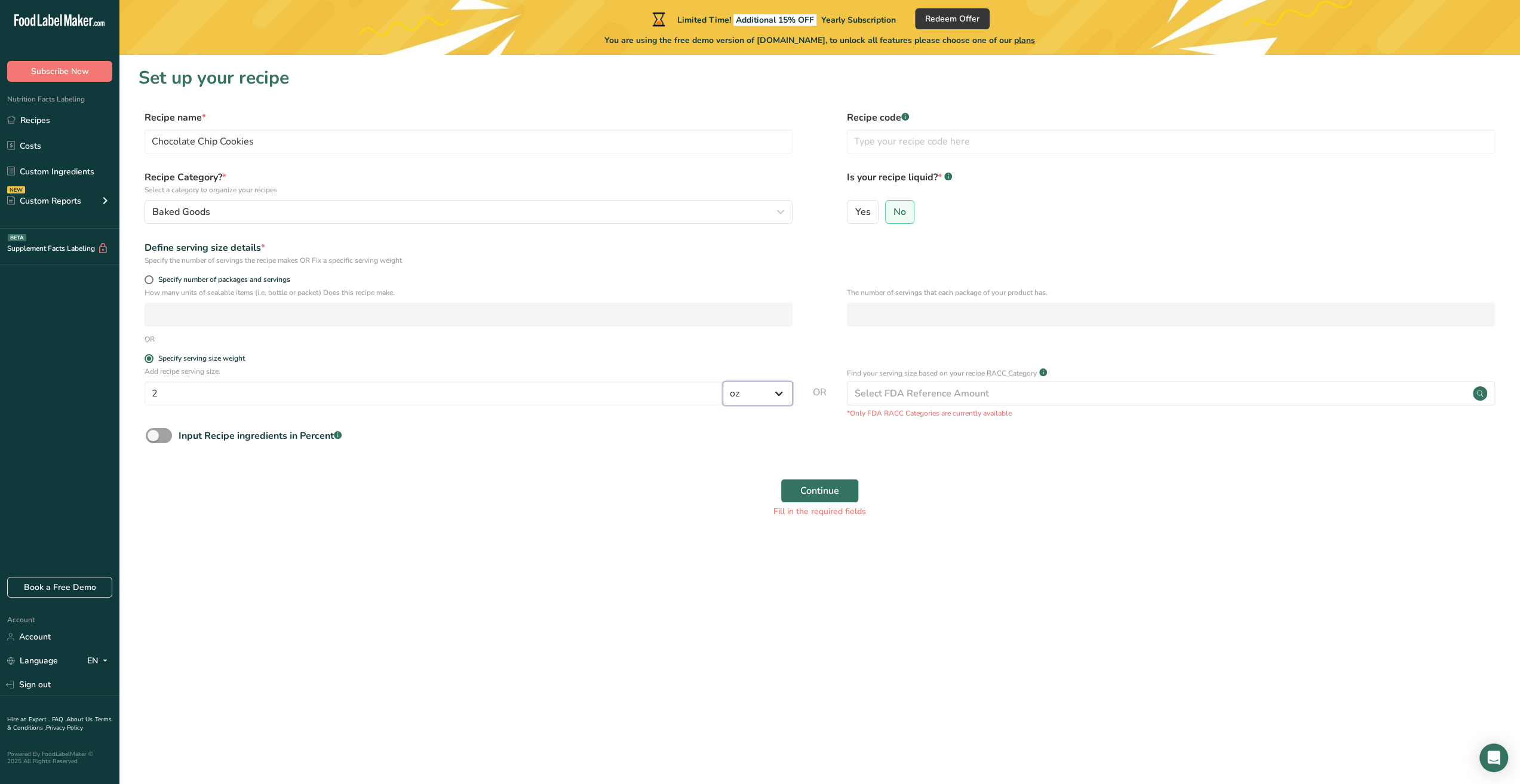
click at [722, 381] on select "Grams kg mg mcg lb oz l mL fl oz tbsp tsp cup qt gallon" at bounding box center [757, 393] width 70 height 24
click at [920, 452] on form "Recipe name * Chocolate Chip Cookies Recipe code .a-a{fill:#347362;}.b-a{fill:#…" at bounding box center [819, 317] width 1362 height 414
click at [825, 487] on span "Continue" at bounding box center [819, 491] width 39 height 14
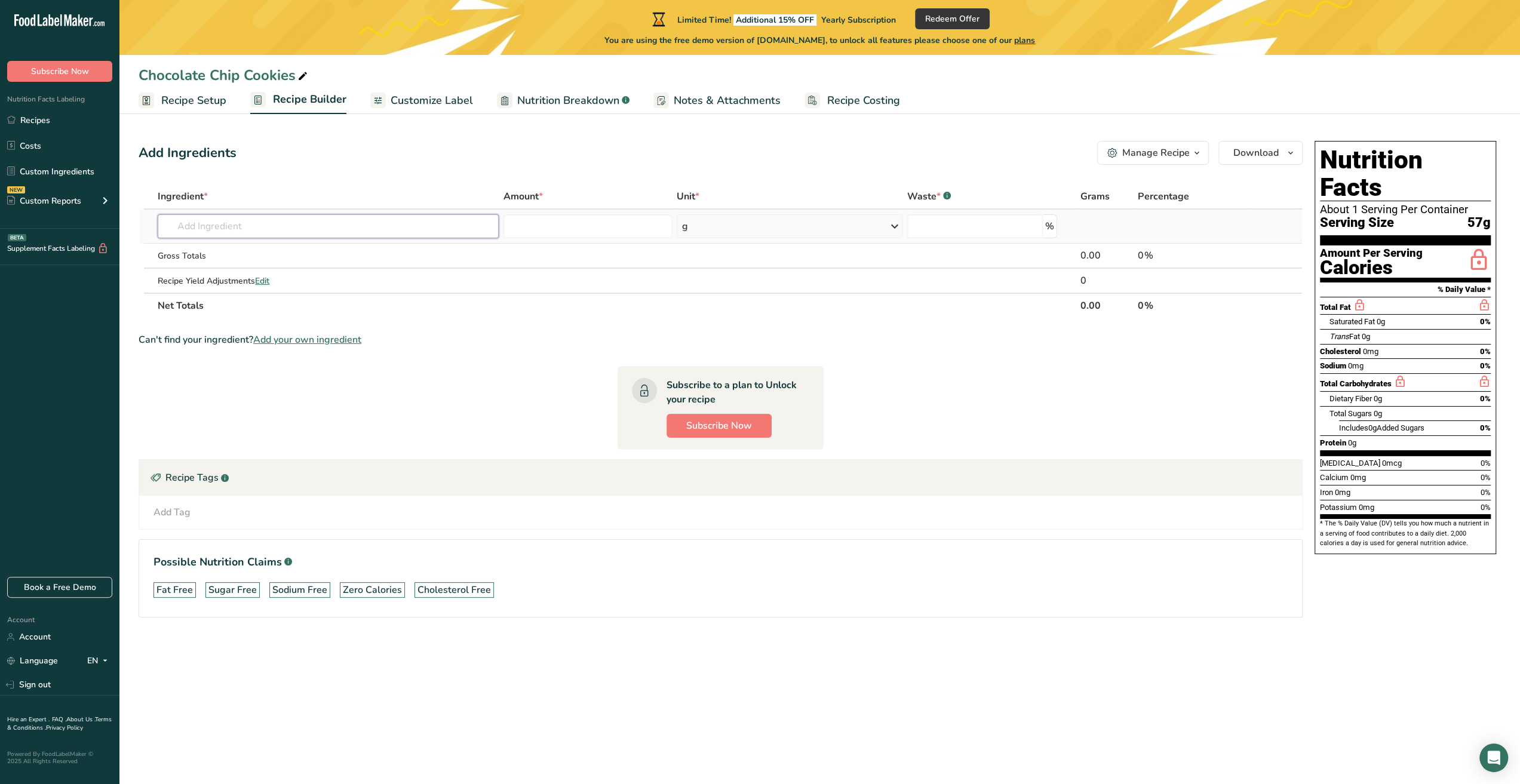
click at [425, 231] on input "text" at bounding box center [328, 226] width 341 height 24
type input "W"
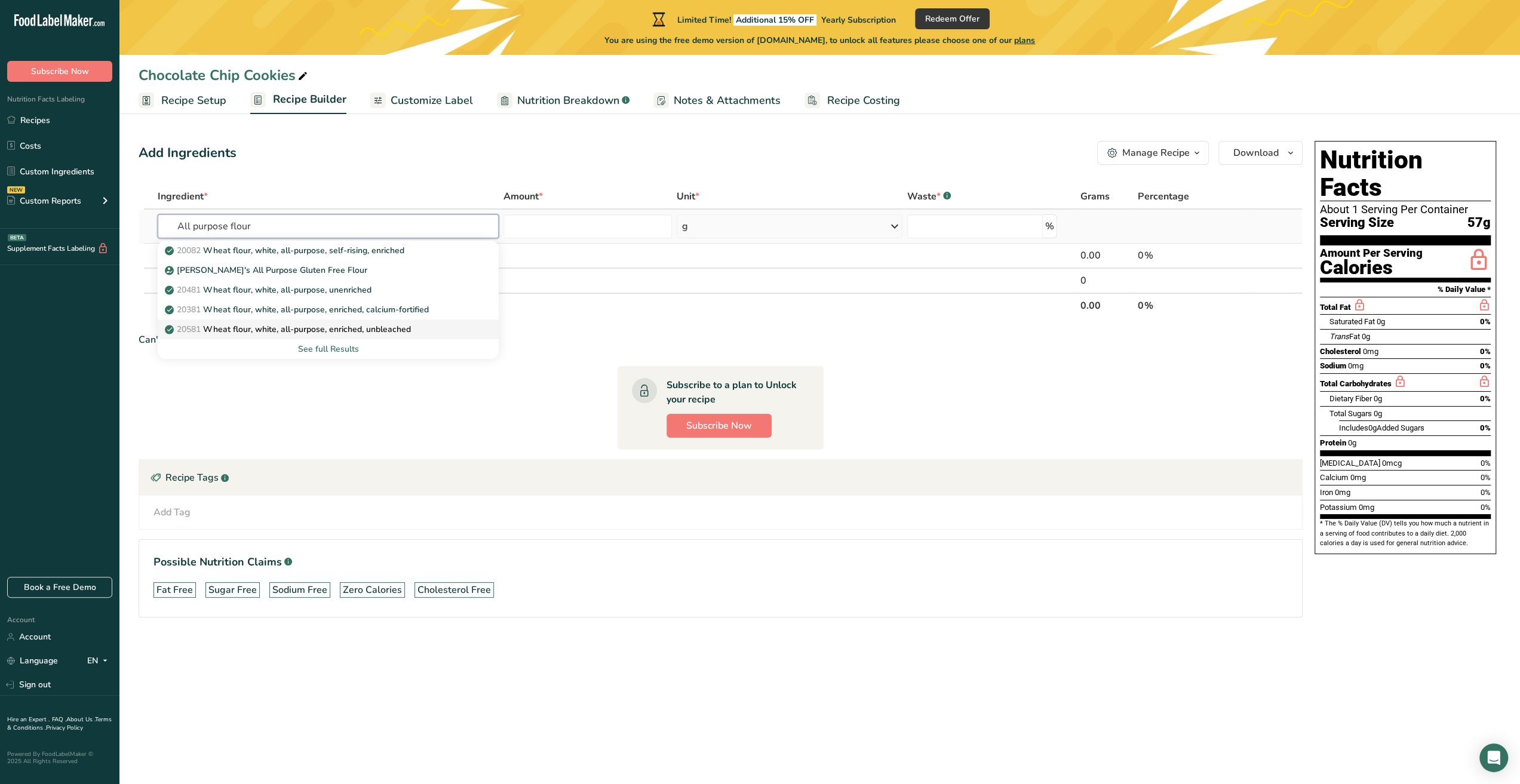
type input "All purpose flour"
click at [370, 333] on p "20581 Wheat flour, white, all-purpose, enriched, unbleached" at bounding box center [289, 329] width 243 height 13
type input "Wheat flour, white, all-purpose, enriched, unbleached"
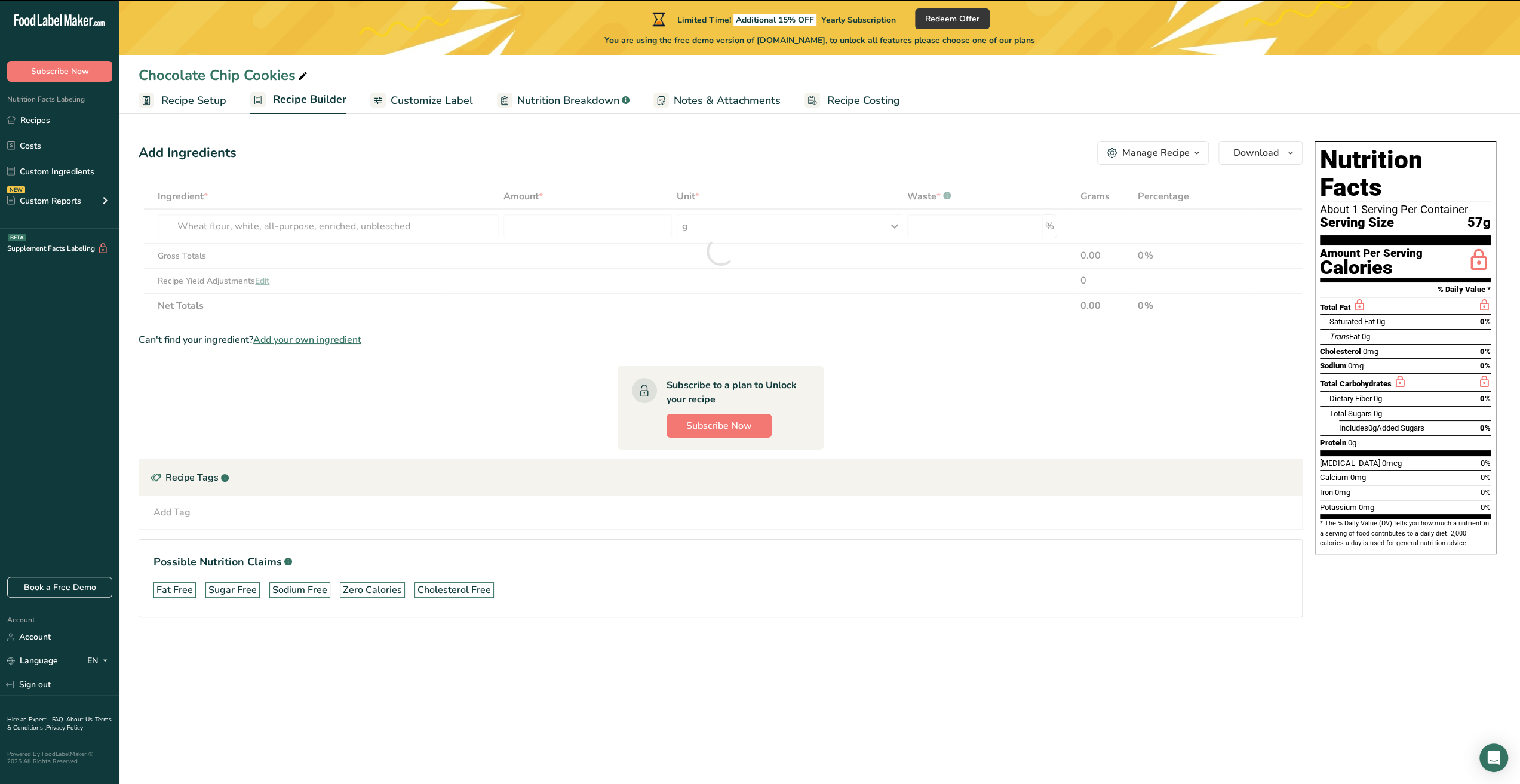
type input "0"
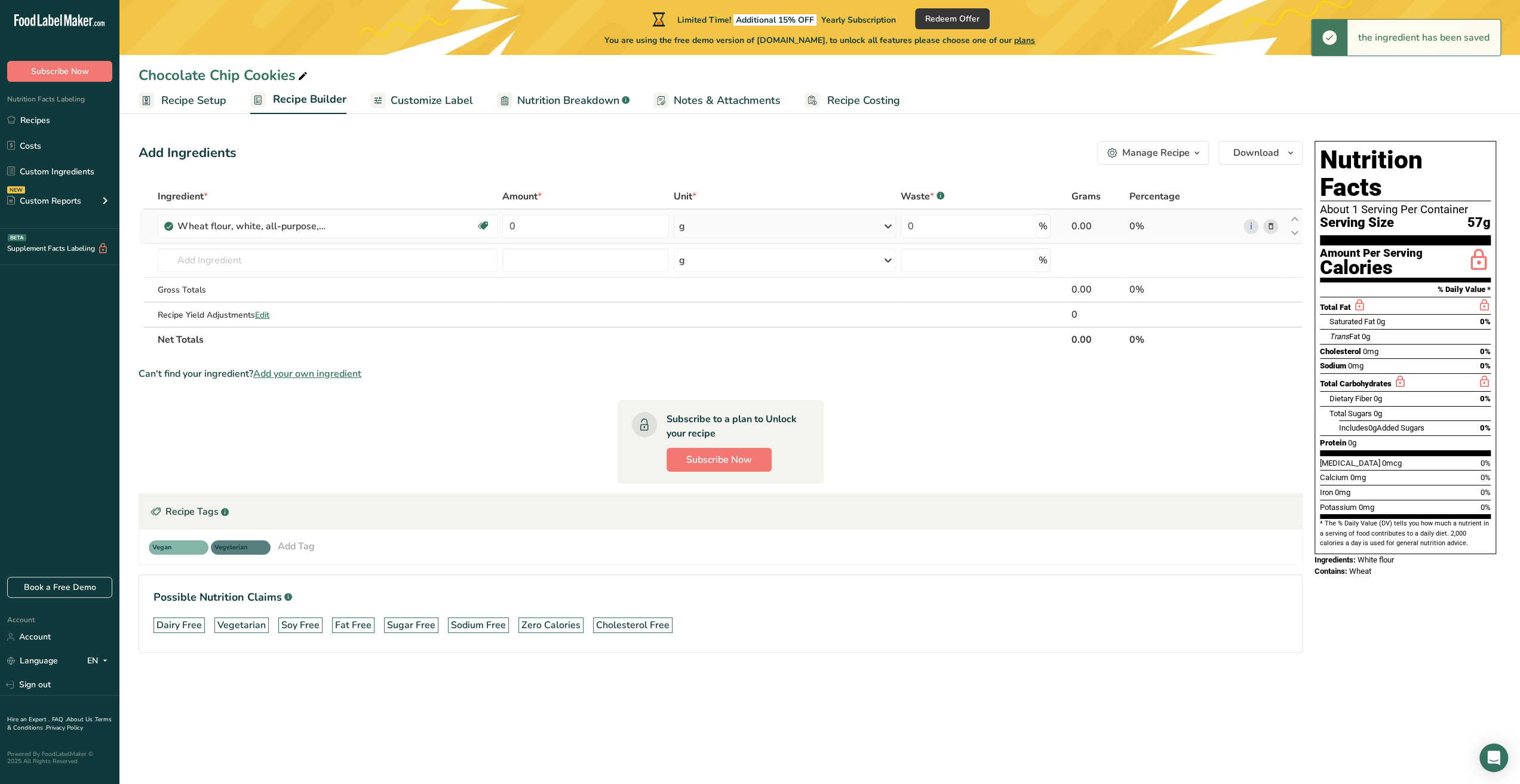
click at [714, 222] on div "g" at bounding box center [785, 226] width 222 height 24
click at [573, 227] on input "0" at bounding box center [585, 226] width 166 height 24
type input "313"
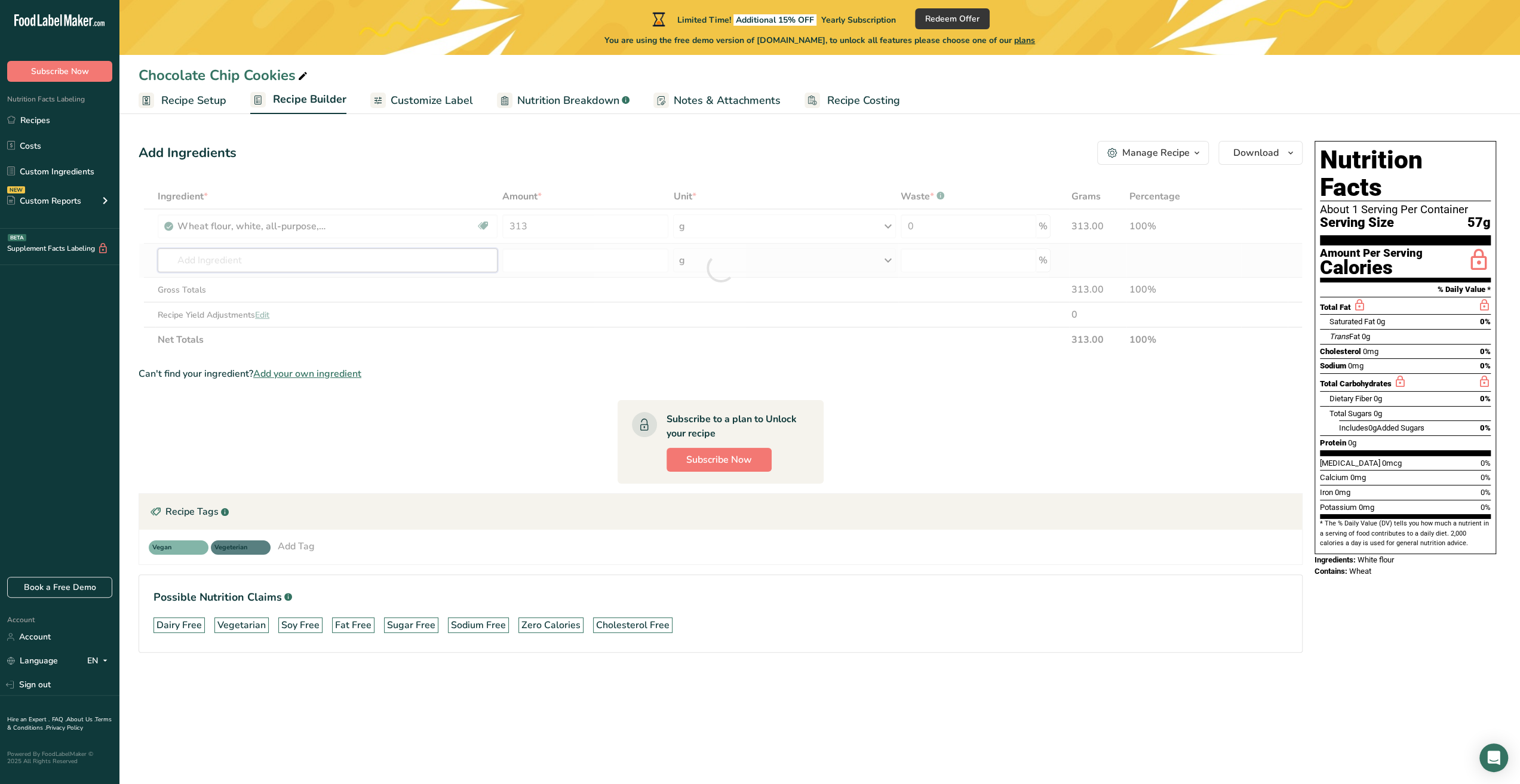
click at [433, 271] on div "Ingredient * Amount * Unit * Waste * .a-a{fill:#347362;}.b-a{fill:#fff;} Grams …" at bounding box center [720, 267] width 1164 height 168
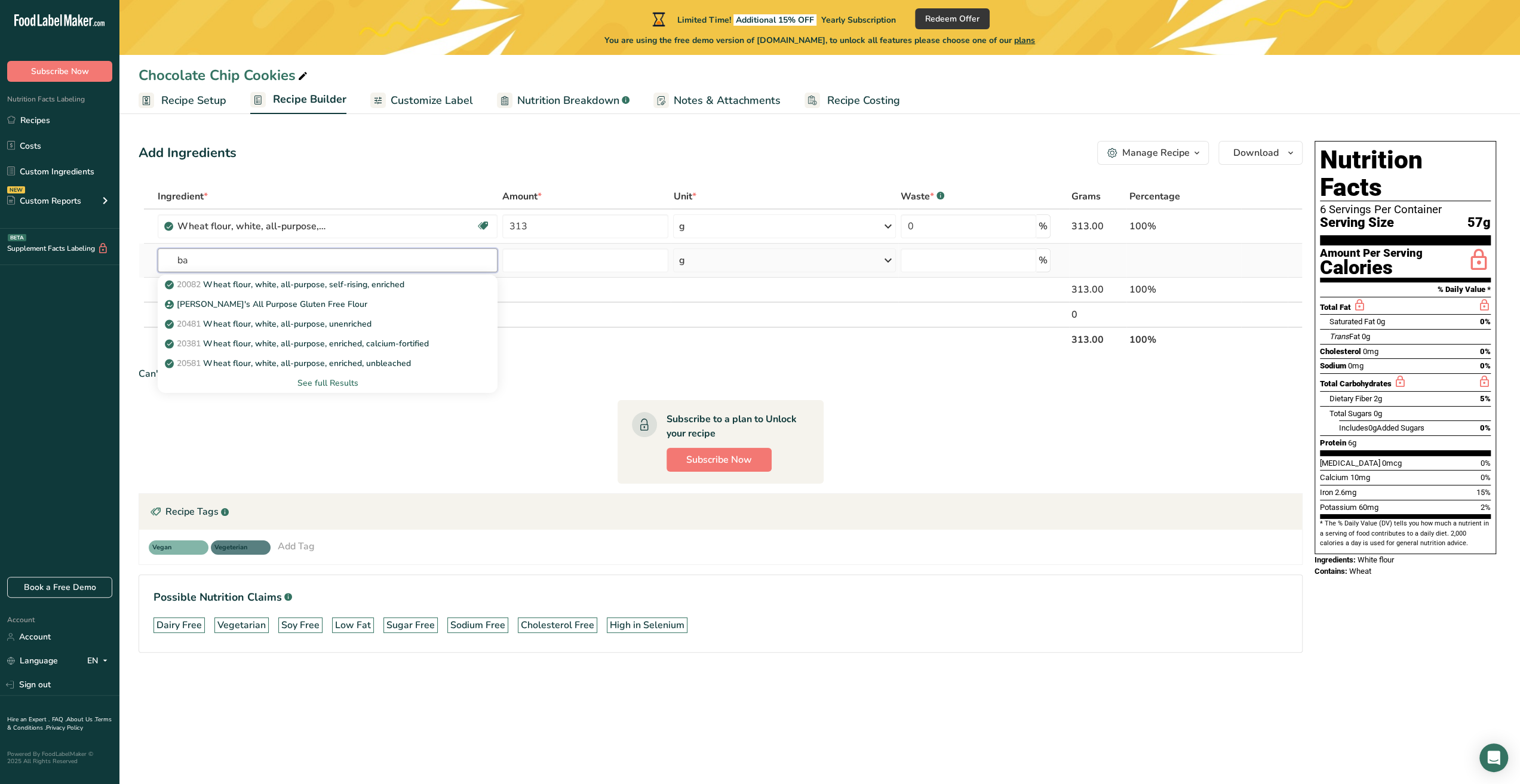
type input "b"
type input "Baking Powder"
click at [392, 341] on div "Aluminum Free Baking Powder" at bounding box center [318, 344] width 302 height 13
type input "Aluminum Free Baking Powder"
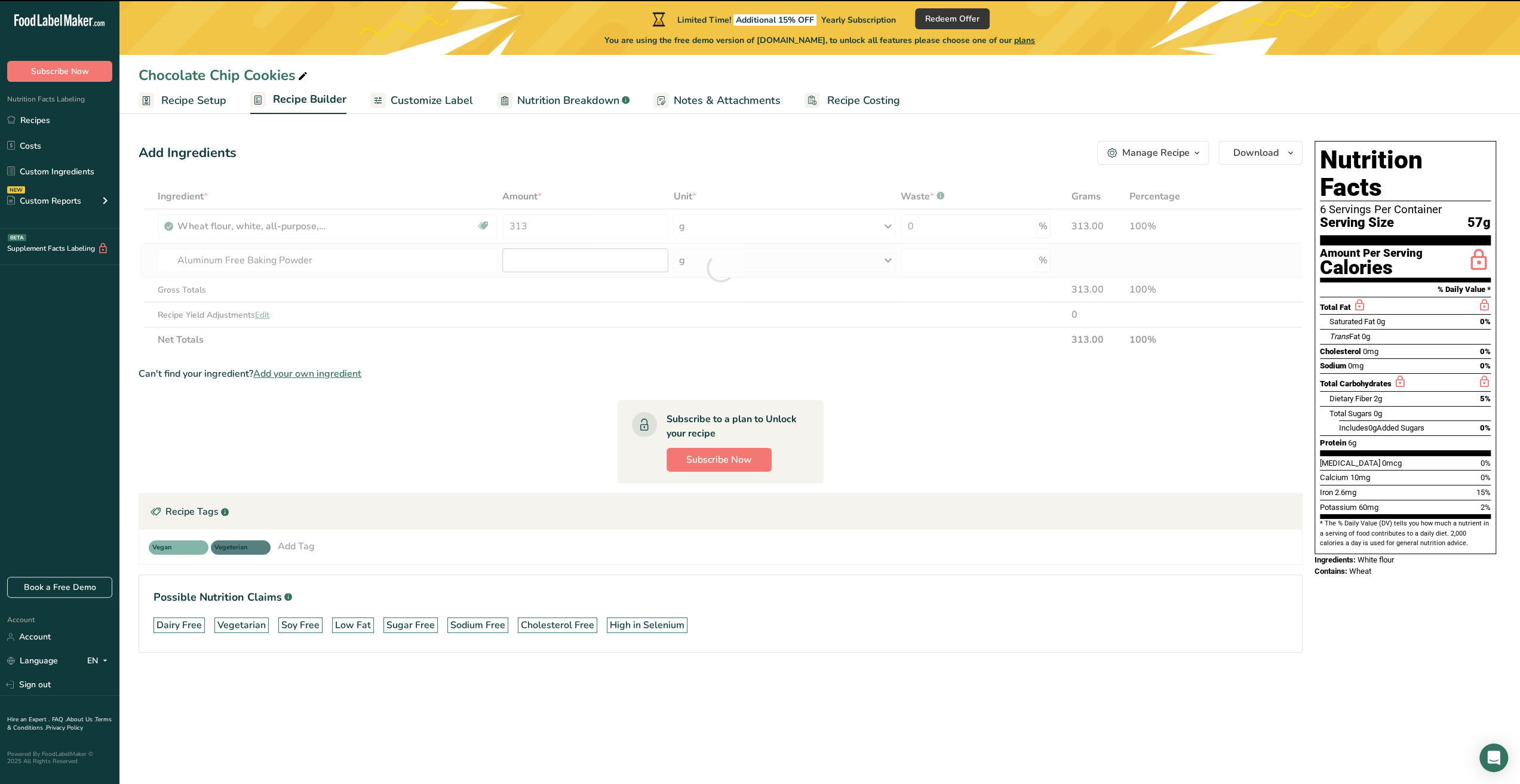
type input "0"
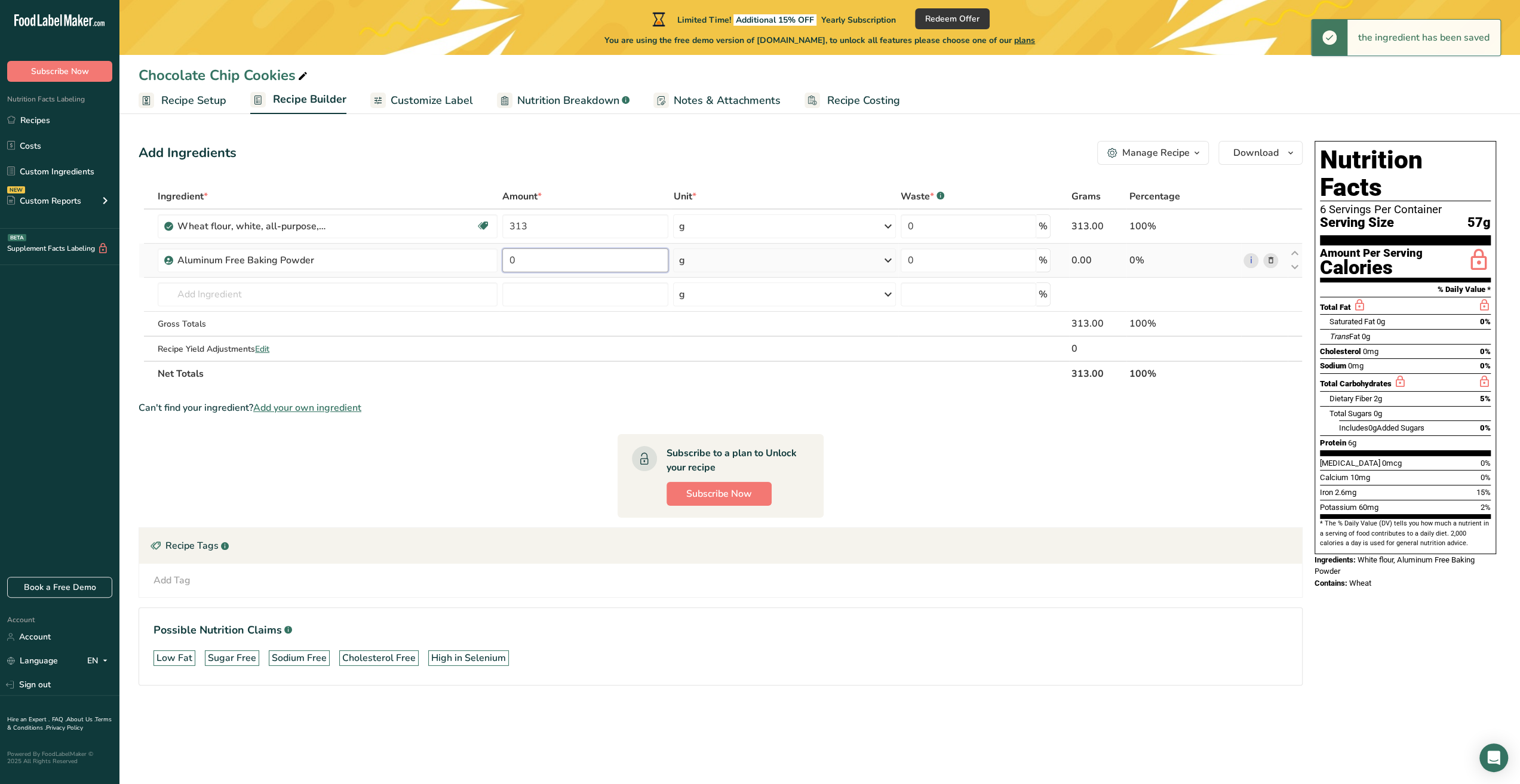
click at [604, 269] on input "0" at bounding box center [585, 260] width 166 height 24
click at [714, 259] on div "Ingredient * Amount * Unit * Waste * .a-a{fill:#347362;}.b-a{fill:#fff;} Grams …" at bounding box center [720, 285] width 1164 height 203
click at [732, 259] on div "g" at bounding box center [784, 260] width 222 height 24
click at [705, 443] on div "See more" at bounding box center [730, 443] width 101 height 13
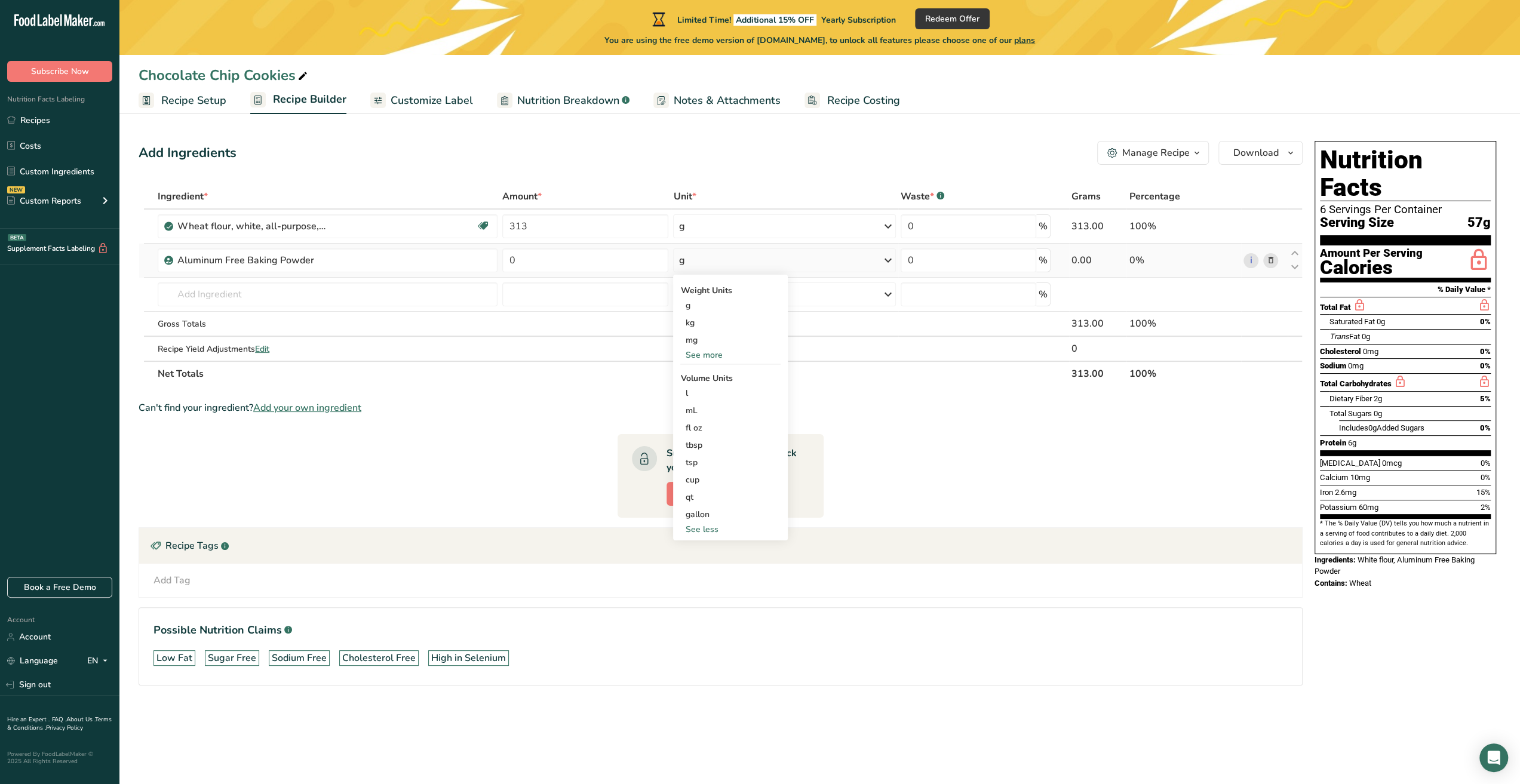
click at [702, 354] on div "See more" at bounding box center [730, 355] width 101 height 13
click at [715, 577] on div "See less" at bounding box center [730, 581] width 101 height 13
click at [560, 261] on input "0" at bounding box center [585, 260] width 166 height 24
type input "6"
click at [496, 290] on div "Ingredient * Amount * Unit * Waste * .a-a{fill:#347362;}.b-a{fill:#fff;} Grams …" at bounding box center [720, 285] width 1164 height 203
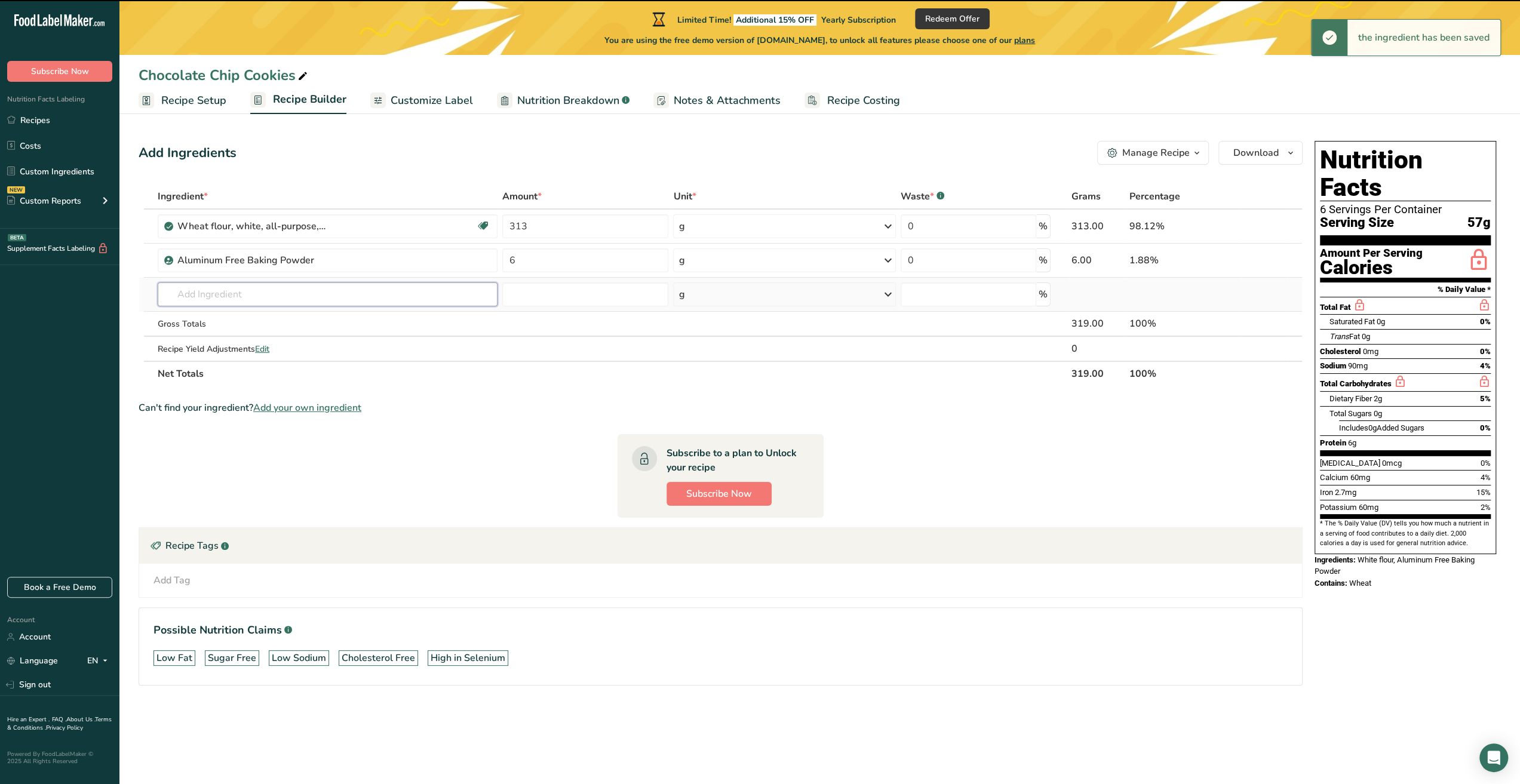
click at [453, 290] on input "text" at bounding box center [327, 295] width 340 height 24
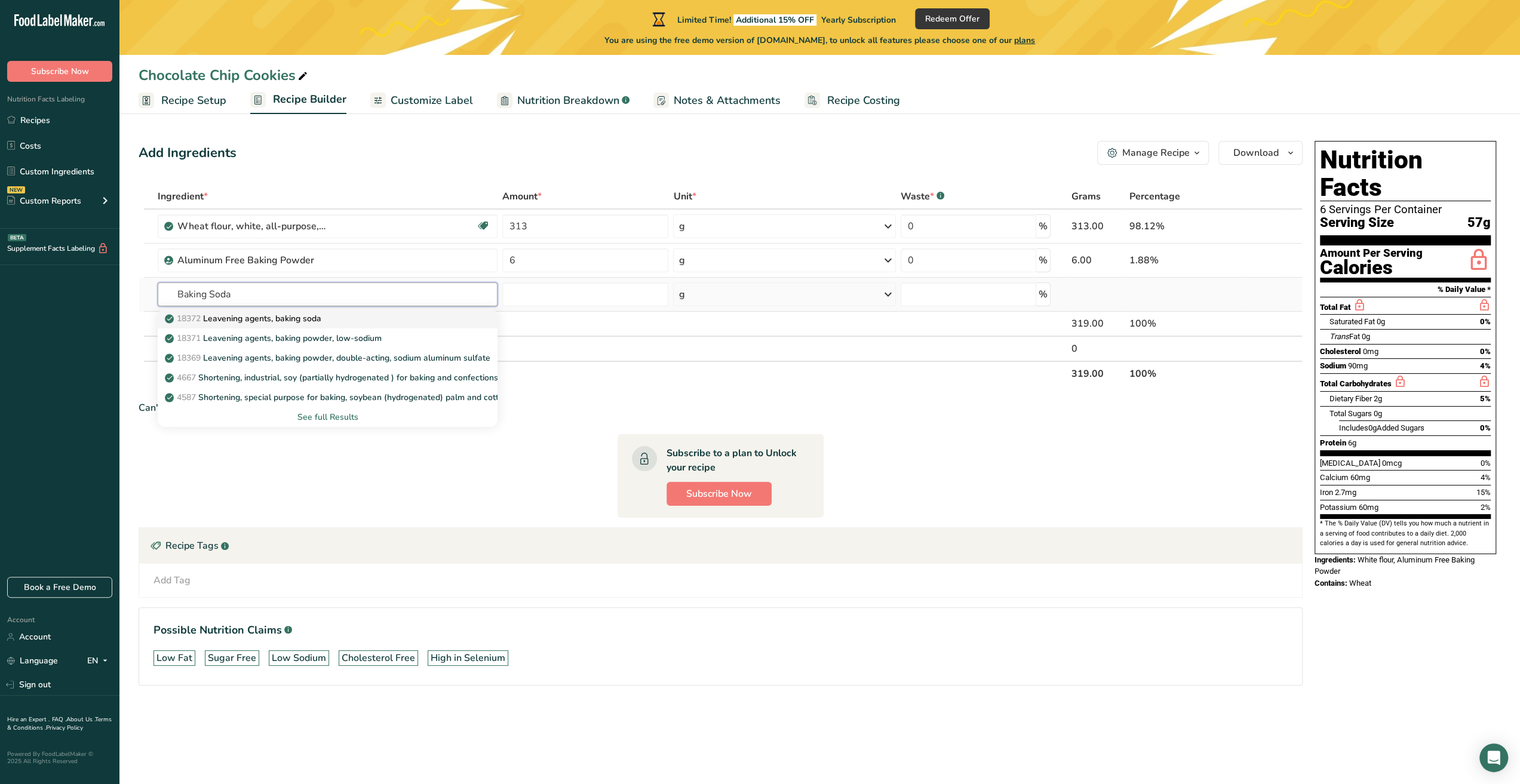
type input "Baking Soda"
click at [452, 314] on div "18372 Leavening agents, baking soda" at bounding box center [318, 319] width 302 height 13
type input "Leavening agents, baking soda"
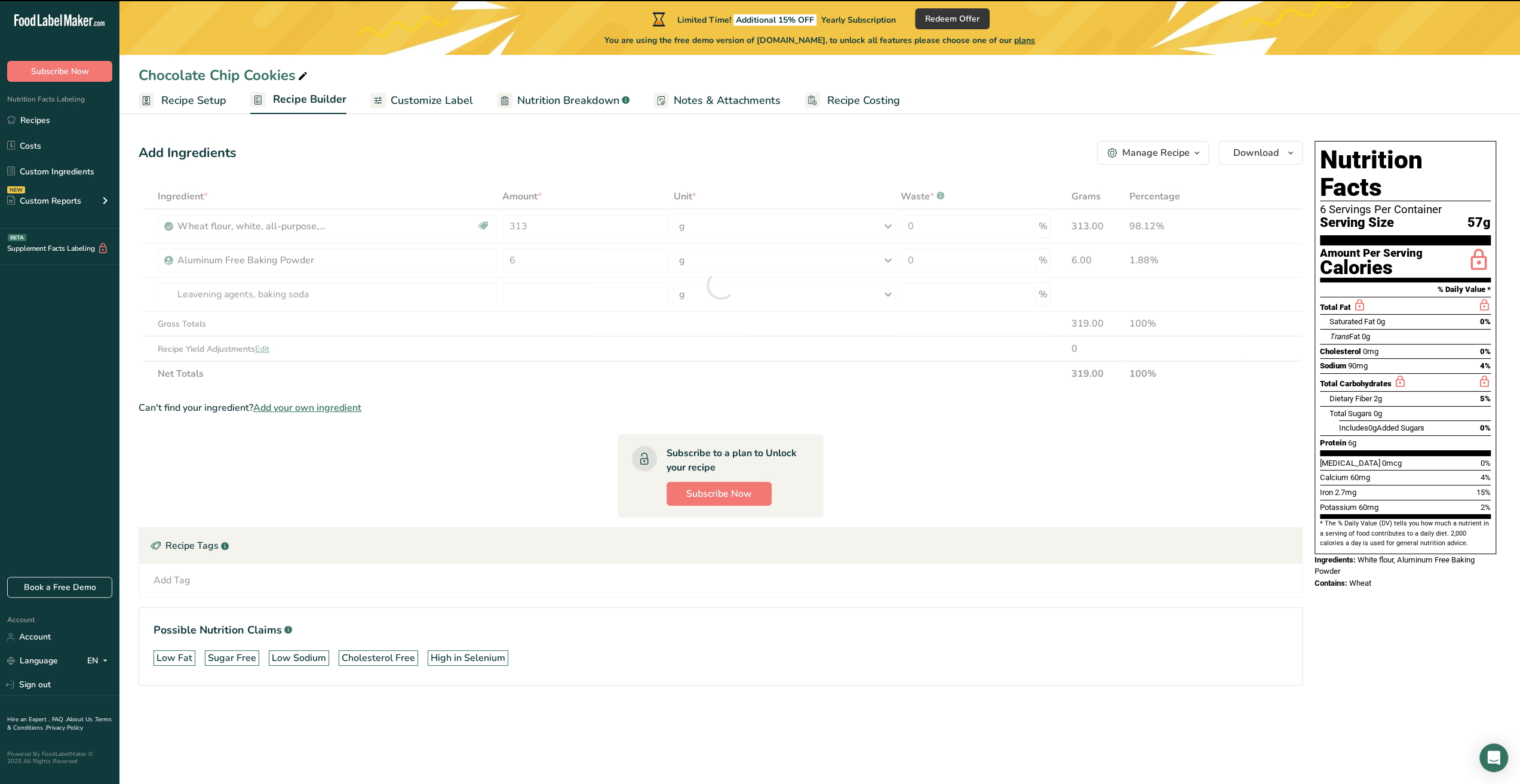
type input "0"
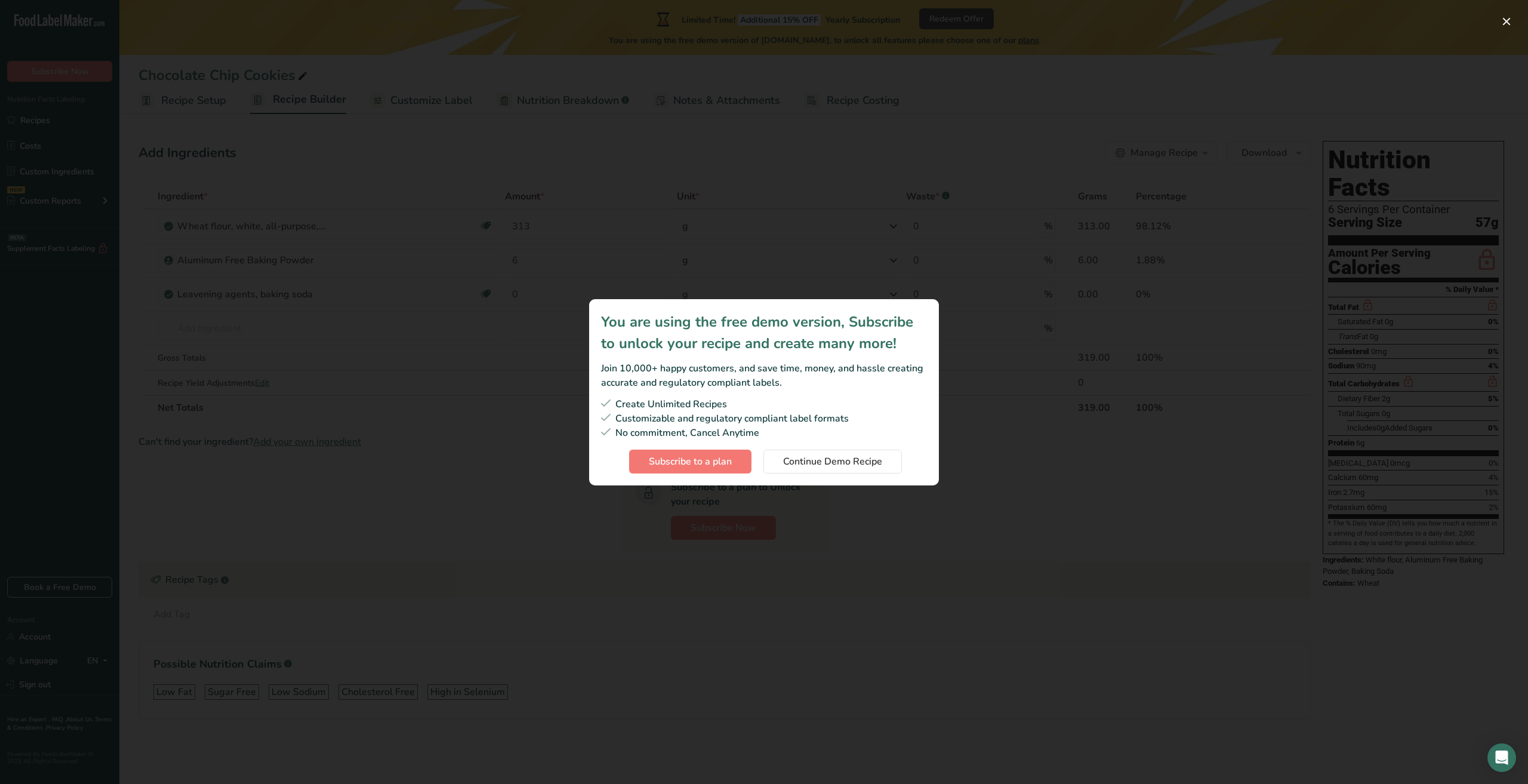
click at [824, 224] on div "Subscription modal" at bounding box center [764, 392] width 1528 height 784
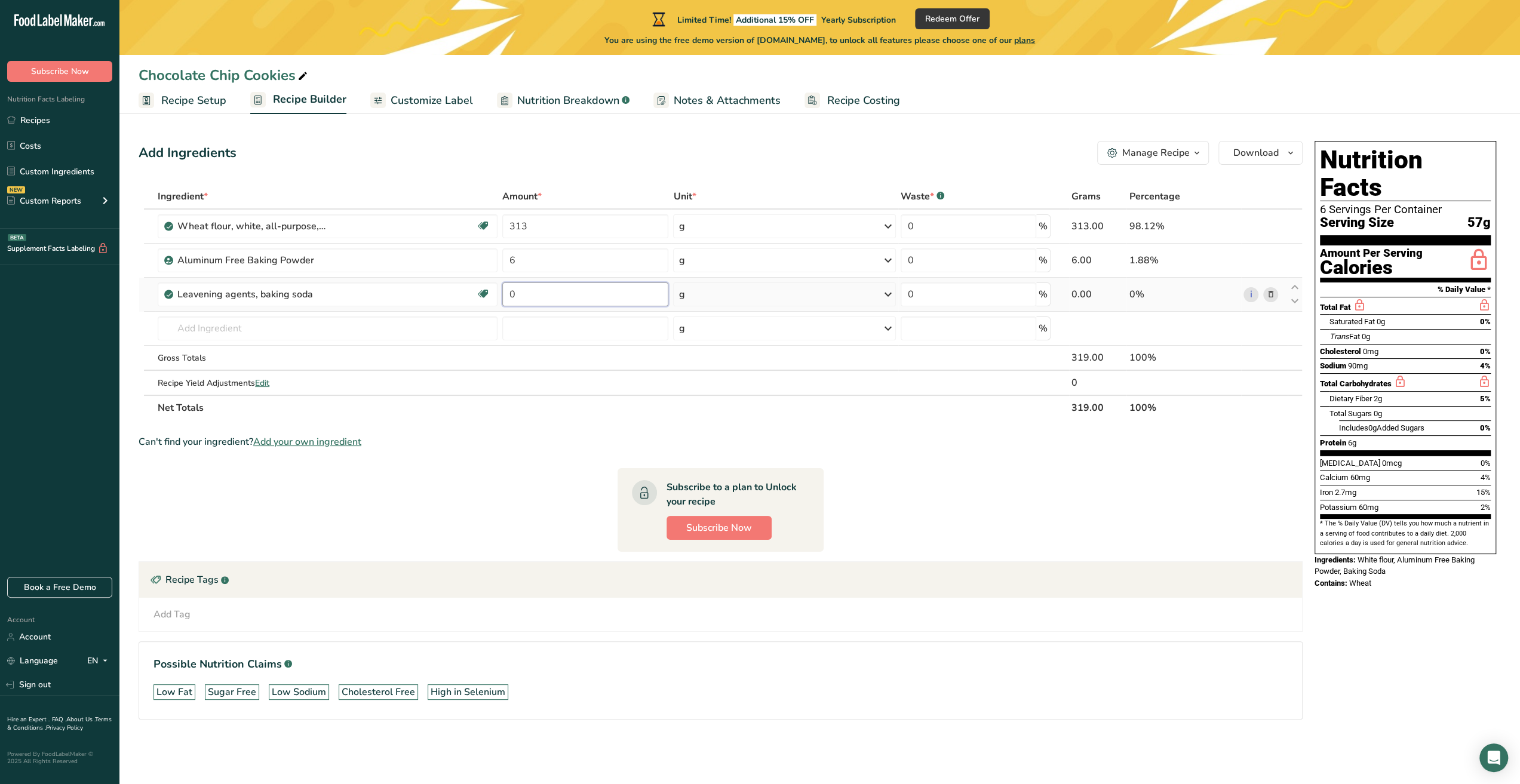
click at [525, 290] on input "0" at bounding box center [585, 295] width 166 height 24
type input "6"
click at [443, 330] on div "Ingredient * Amount * Unit * Waste * .a-a{fill:#347362;}.b-a{fill:#fff;} Grams …" at bounding box center [720, 302] width 1164 height 236
click at [216, 105] on span "Recipe Setup" at bounding box center [193, 101] width 65 height 16
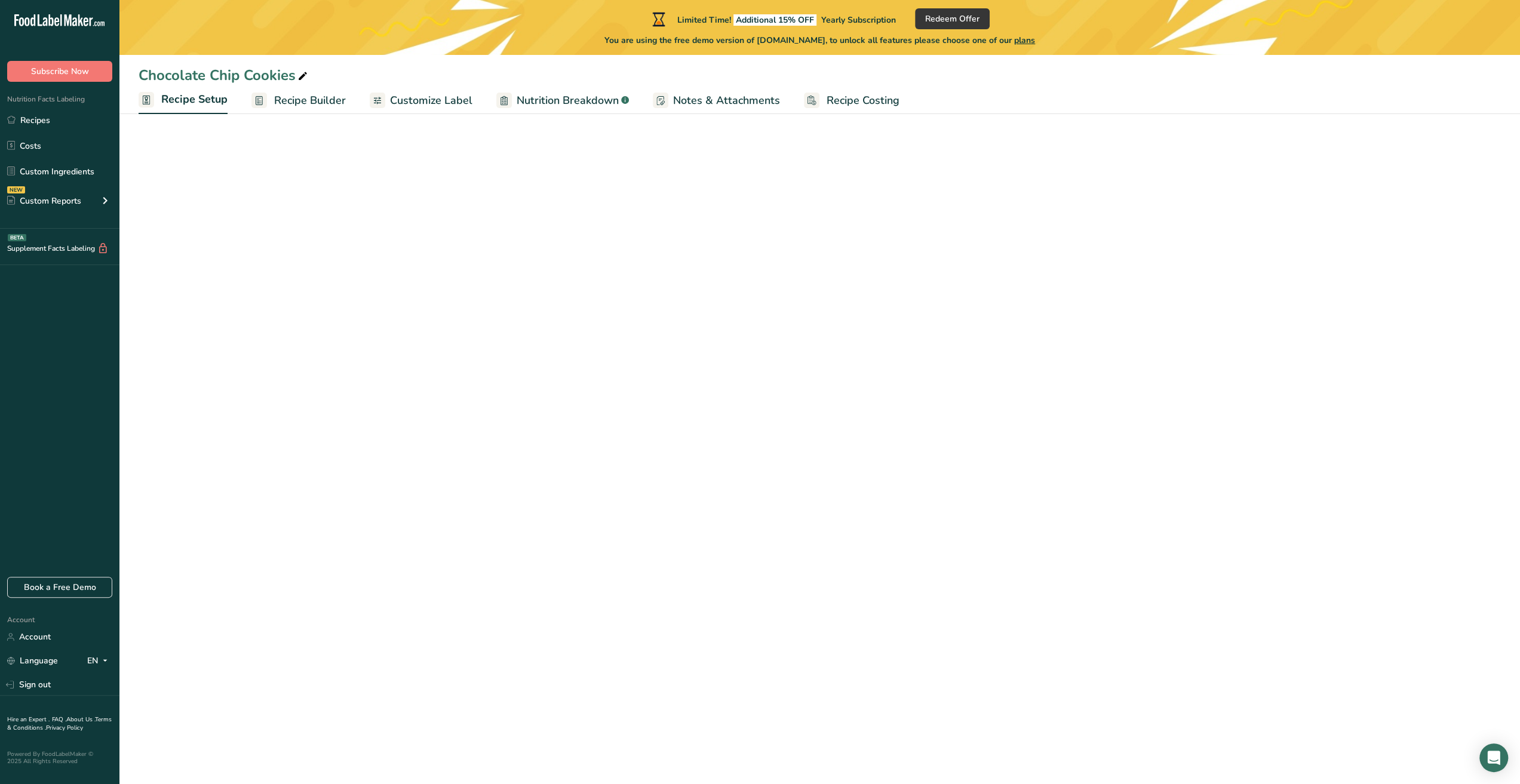
select select "5"
